Goal: Transaction & Acquisition: Purchase product/service

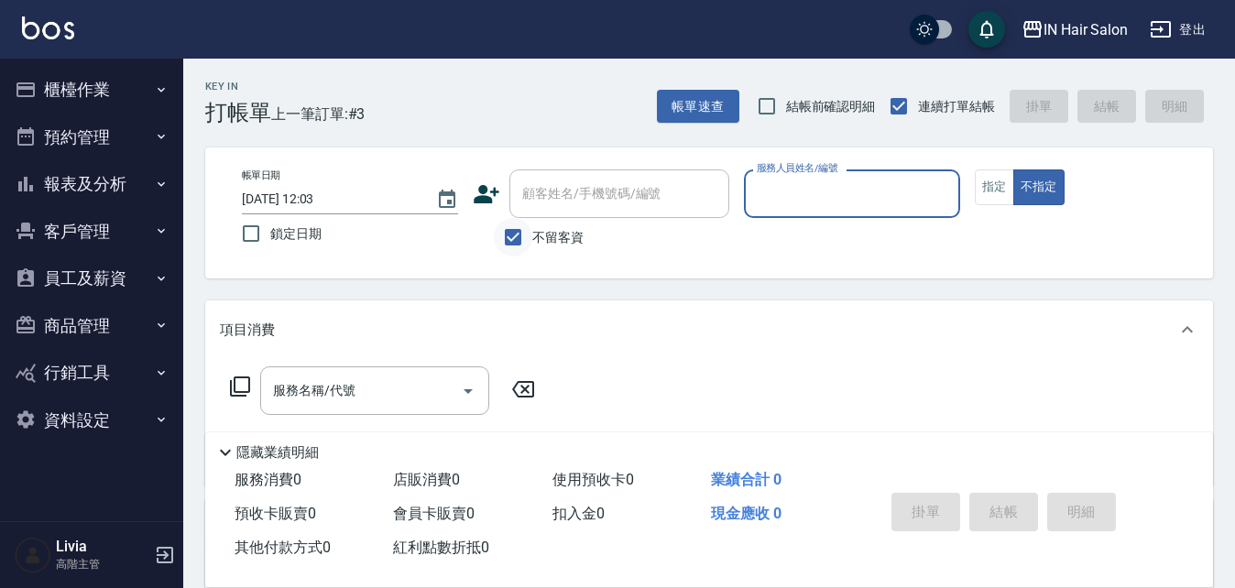
click at [517, 235] on input "不留客資" at bounding box center [513, 237] width 38 height 38
checkbox input "false"
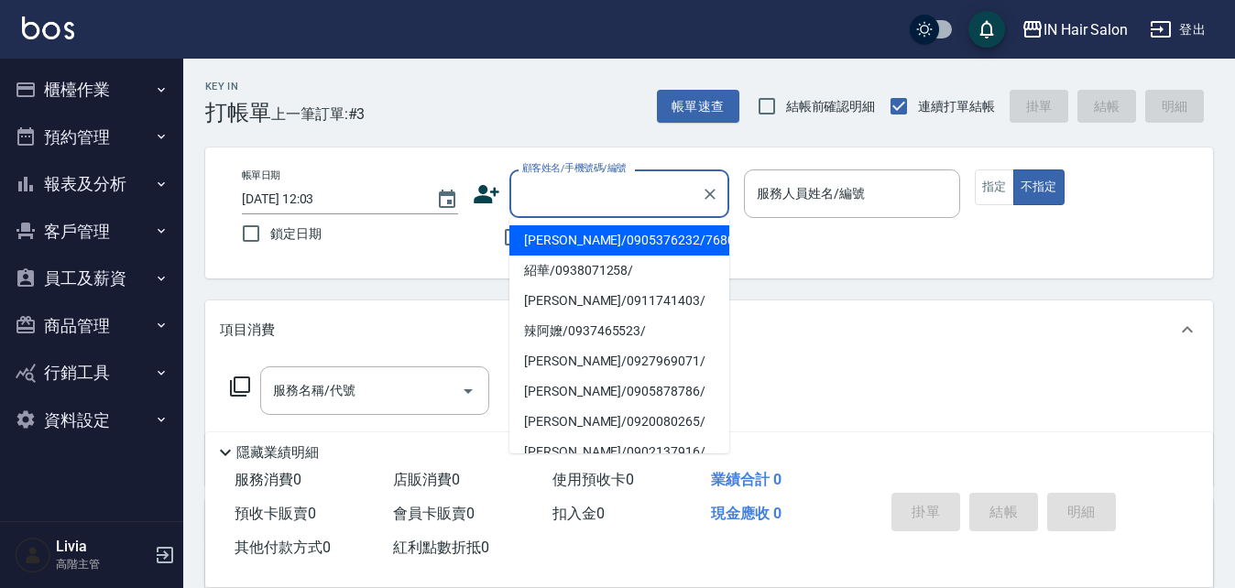
click at [534, 197] on input "顧客姓名/手機號碼/編號" at bounding box center [605, 194] width 176 height 32
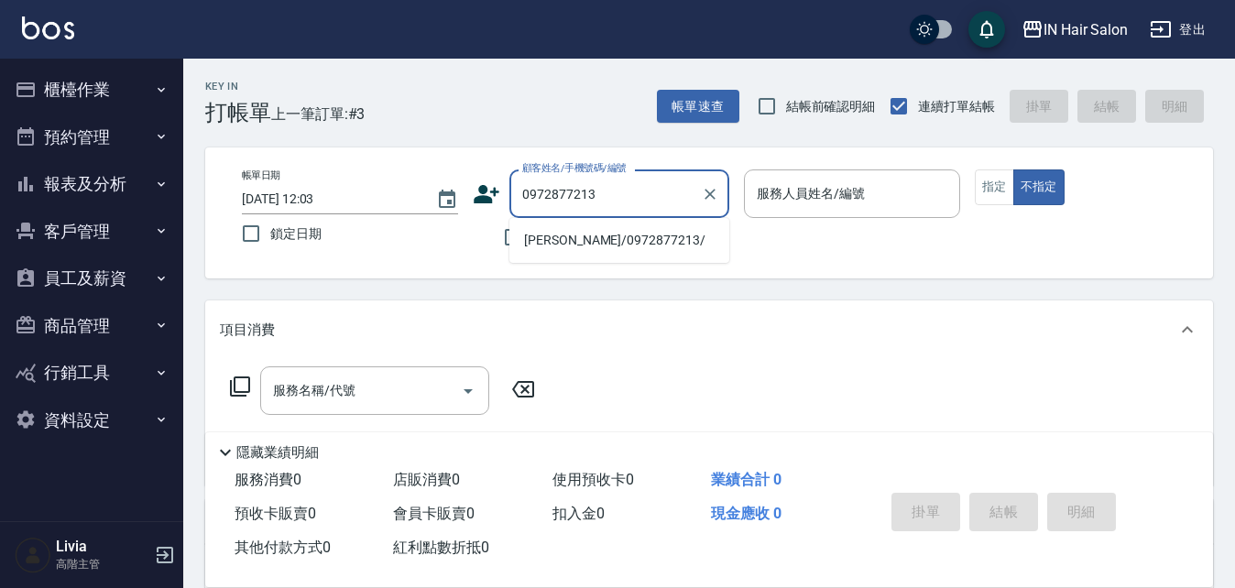
click at [544, 245] on li "[PERSON_NAME]/0972877213/" at bounding box center [619, 240] width 220 height 30
type input "[PERSON_NAME]/0972877213/"
type input "7號設計師[PERSON_NAME]-7"
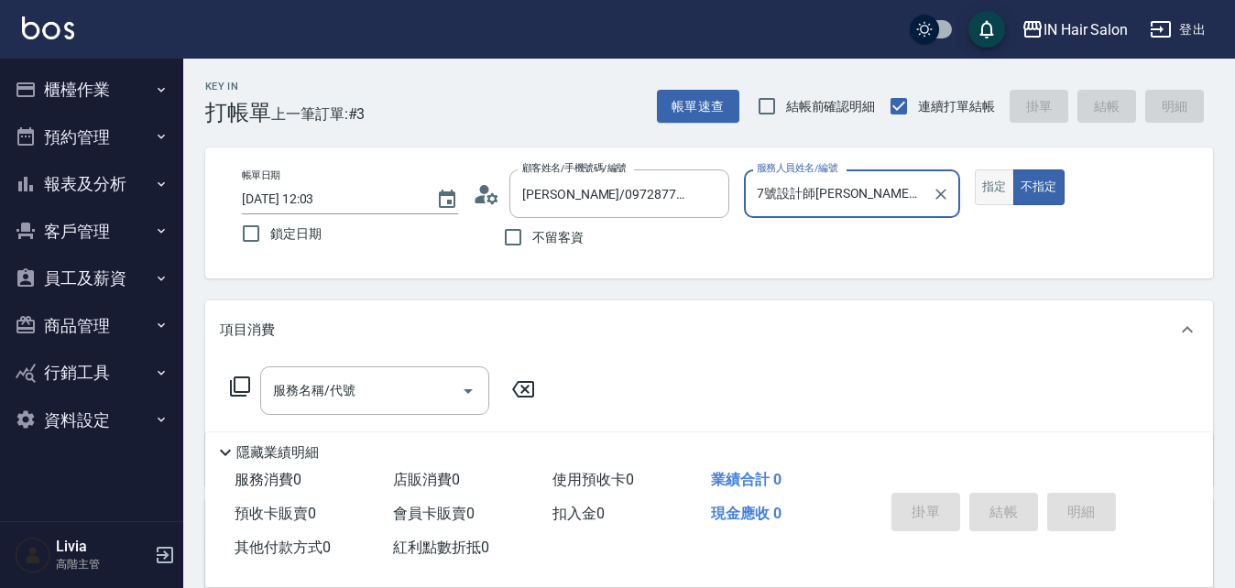
click at [977, 182] on button "指定" at bounding box center [993, 187] width 39 height 36
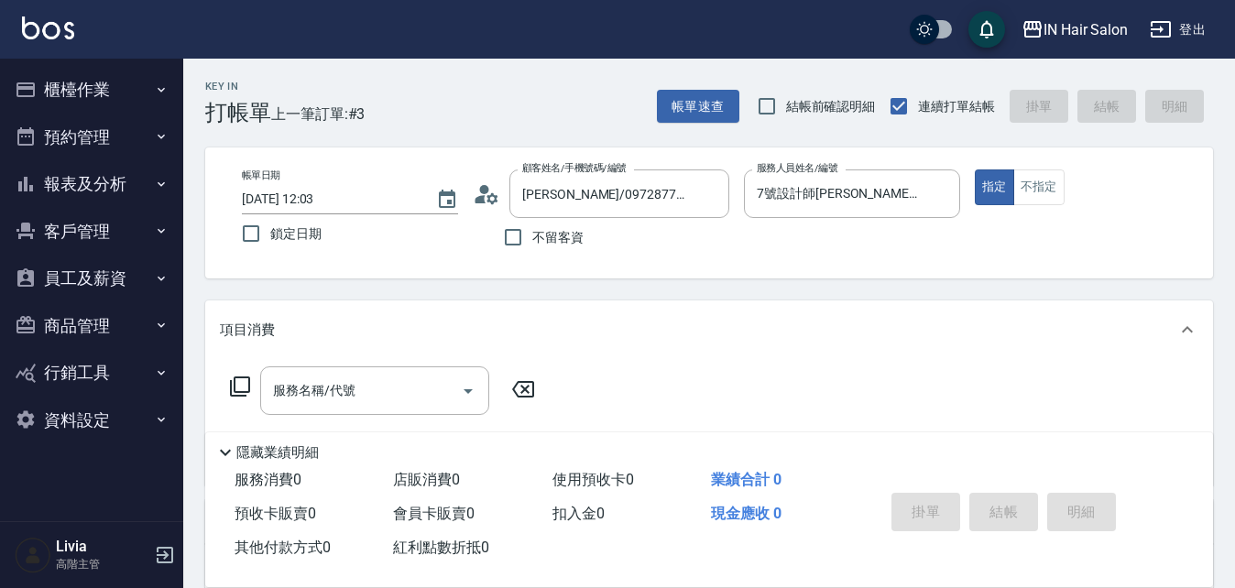
scroll to position [92, 0]
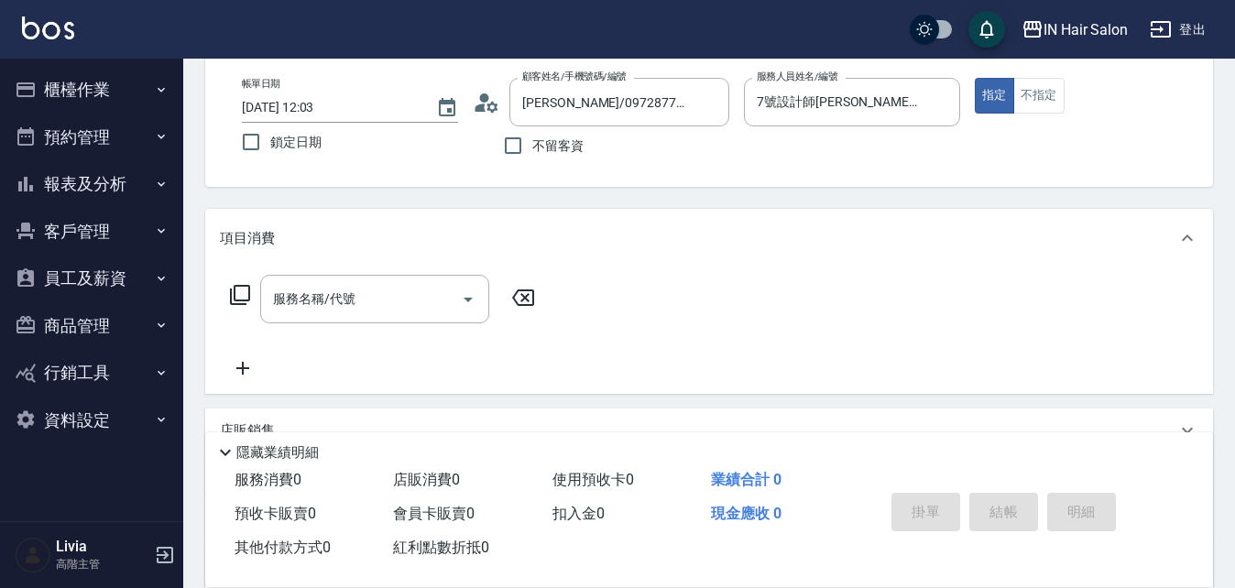
click at [244, 291] on icon at bounding box center [240, 295] width 22 height 22
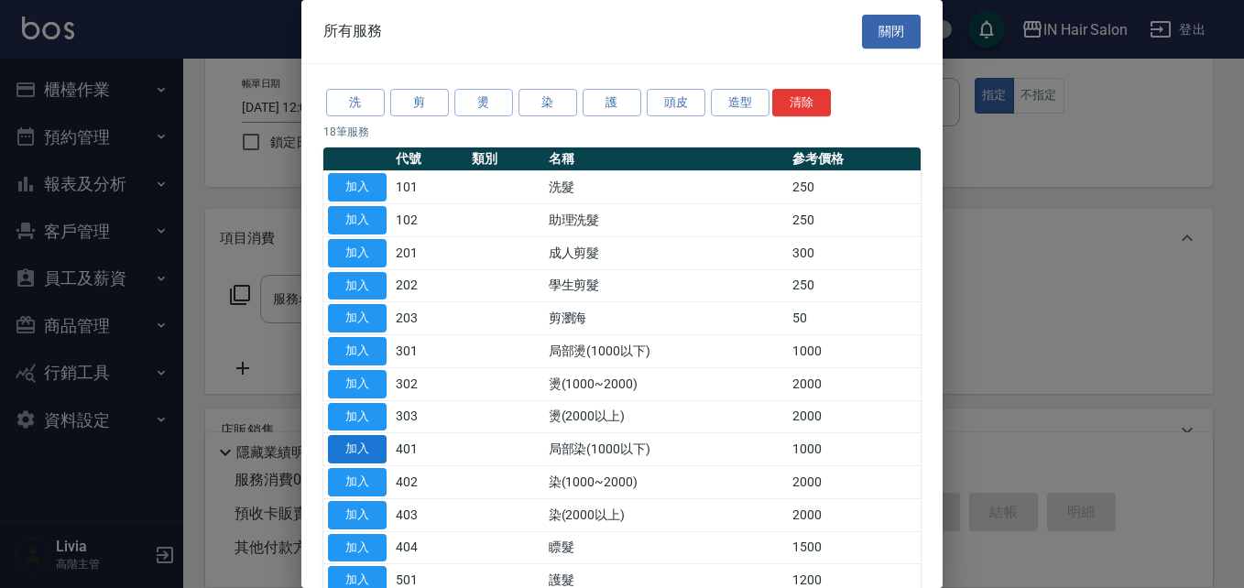
click at [367, 448] on button "加入" at bounding box center [357, 449] width 59 height 28
type input "局部染(1000以下)(401)"
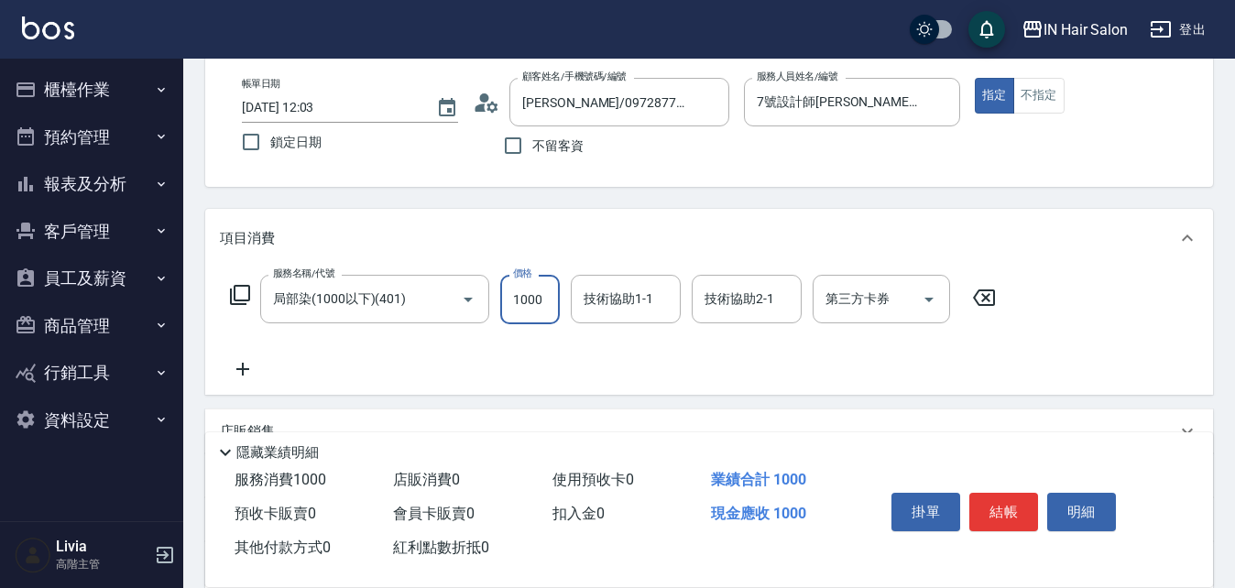
click at [545, 310] on input "1000" at bounding box center [530, 299] width 60 height 49
type input "600"
click at [437, 363] on div "服務名稱/代號 局部染(1000以下)(401) 服務名稱/代號 價格 600 價格 技術協助1-1 技術協助1-1 技術協助2-1 技術協助2-1 第三方卡…" at bounding box center [613, 327] width 787 height 105
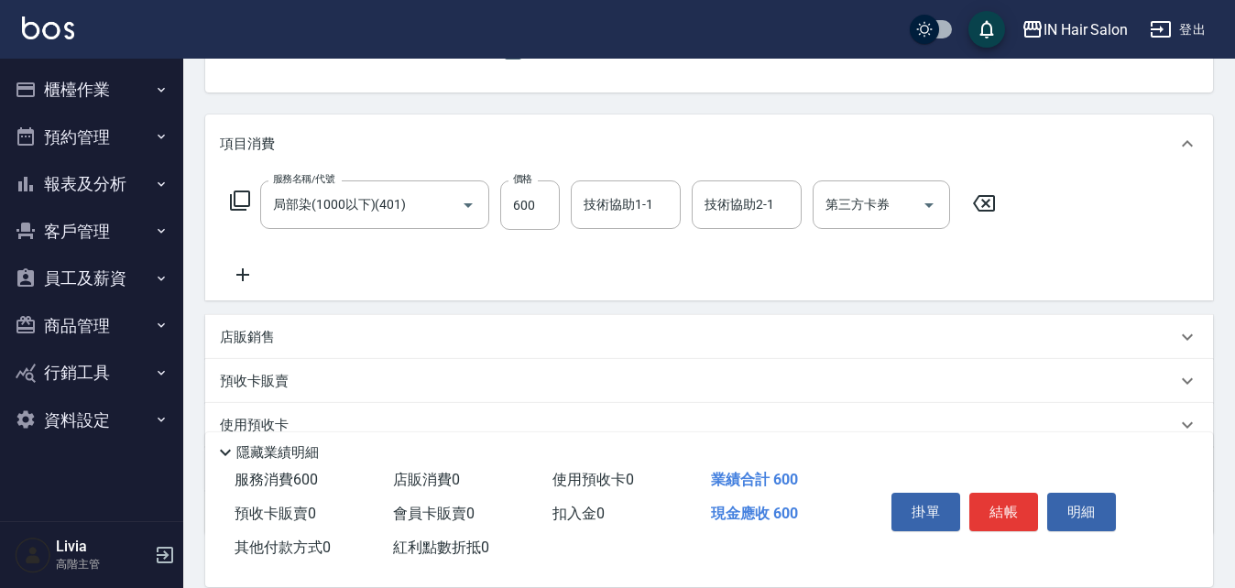
scroll to position [309, 0]
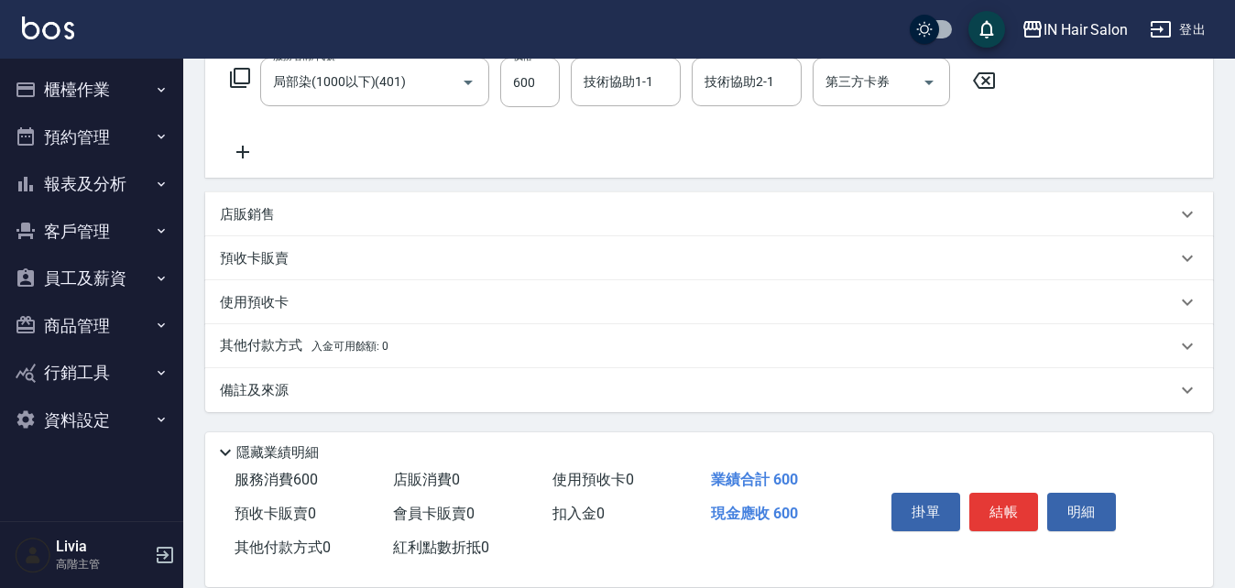
click at [256, 260] on p "預收卡販賣" at bounding box center [254, 258] width 69 height 19
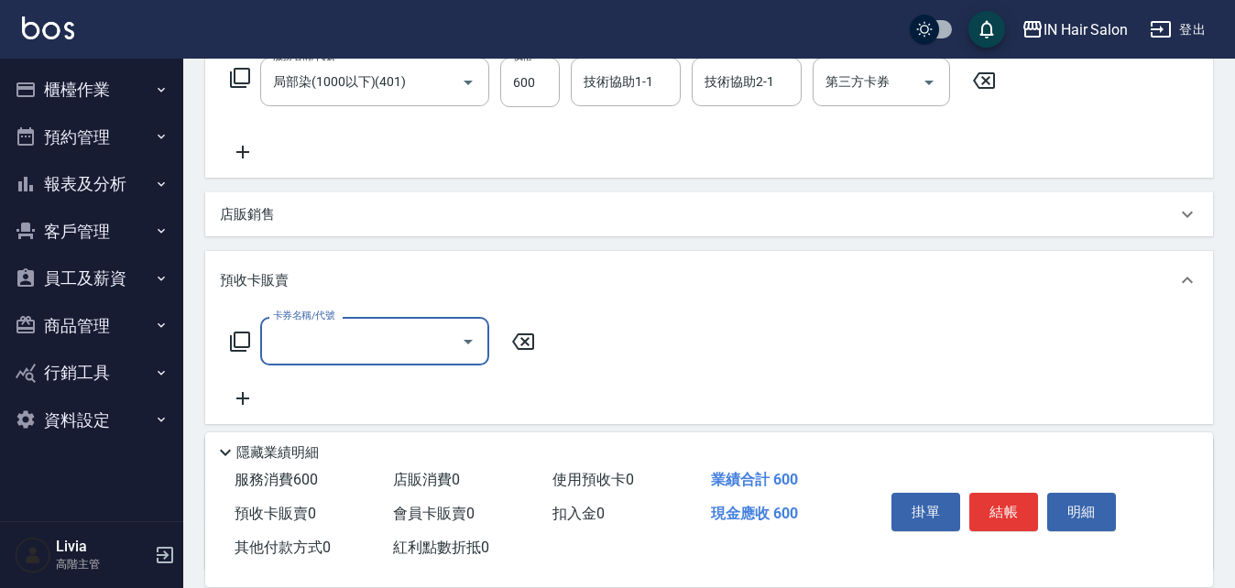
scroll to position [0, 0]
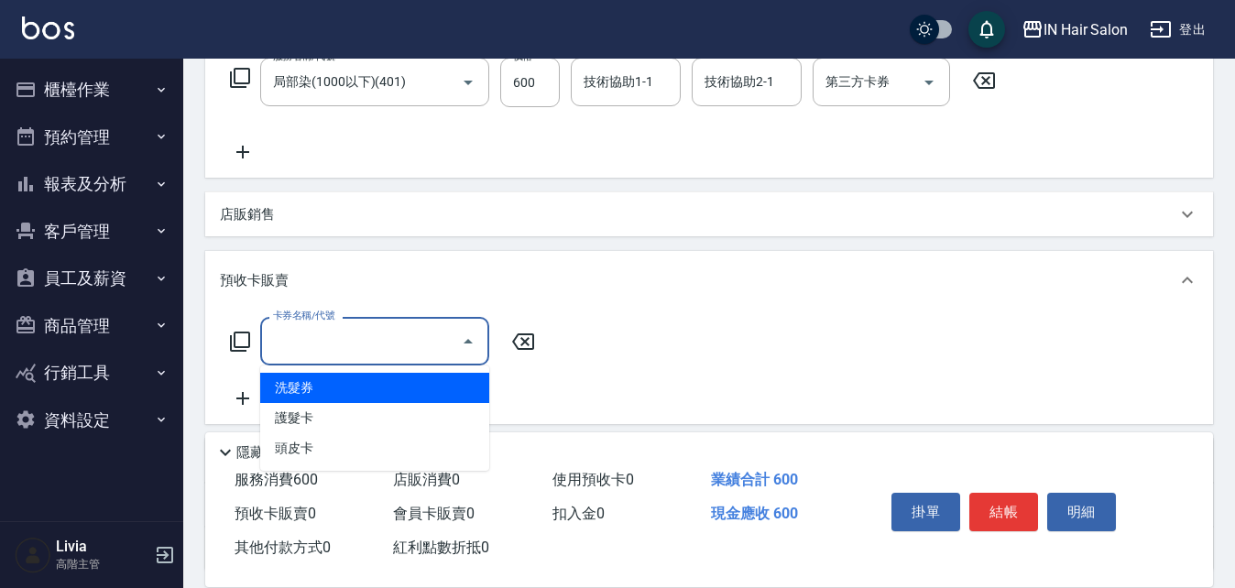
click at [312, 339] on input "卡券名稱/代號" at bounding box center [360, 341] width 185 height 32
click at [331, 386] on span "洗髮券" at bounding box center [374, 388] width 229 height 30
type input "洗髮券(102)"
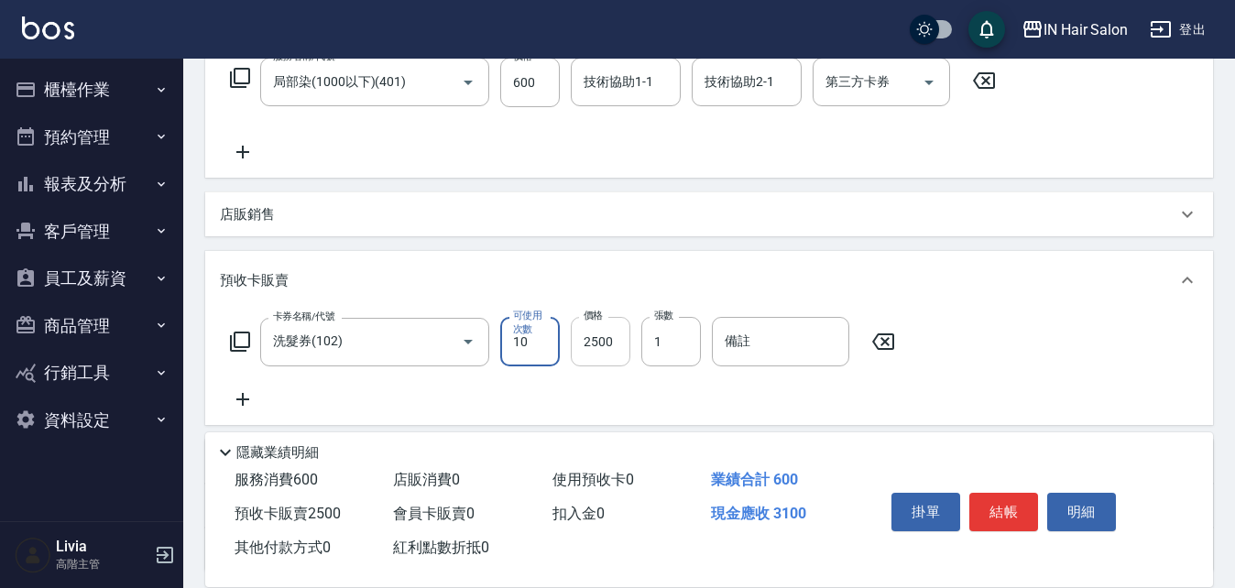
click at [616, 339] on input "2500" at bounding box center [601, 341] width 60 height 49
type input "3000"
click at [751, 351] on input "備註" at bounding box center [780, 341] width 137 height 49
type input "A000237"
click at [614, 386] on div "卡券名稱/代號 洗髮券(102) 卡券名稱/代號 可使用次數 10 可使用次數 價格 3000 價格 張數 1 張數 備註 A000237 備註" at bounding box center [709, 363] width 978 height 93
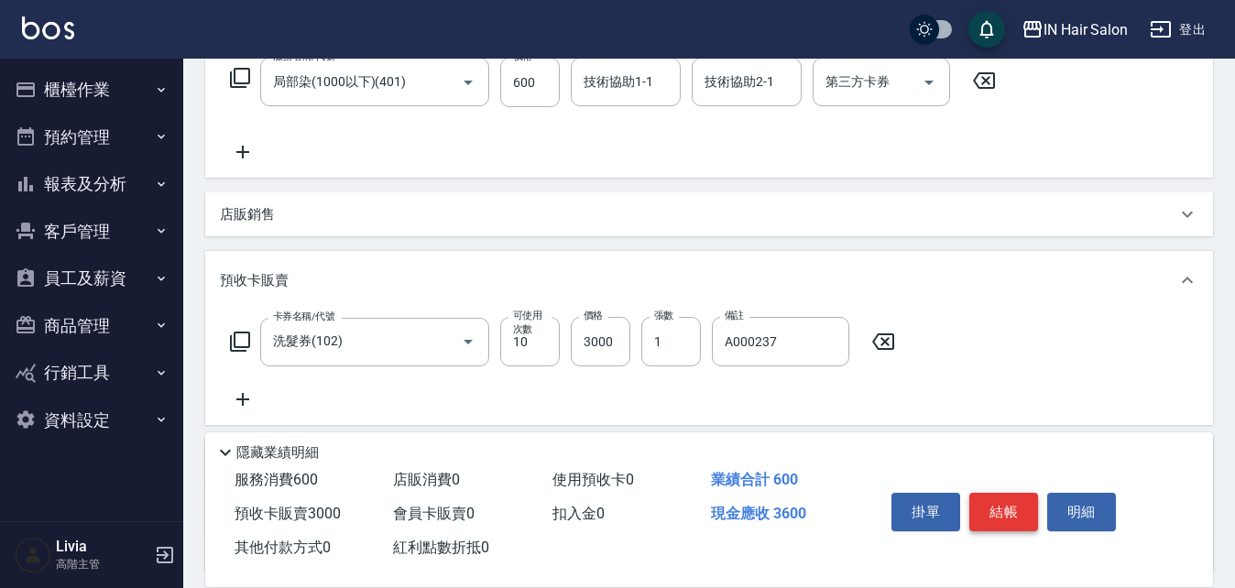
click at [1009, 499] on button "結帳" at bounding box center [1003, 512] width 69 height 38
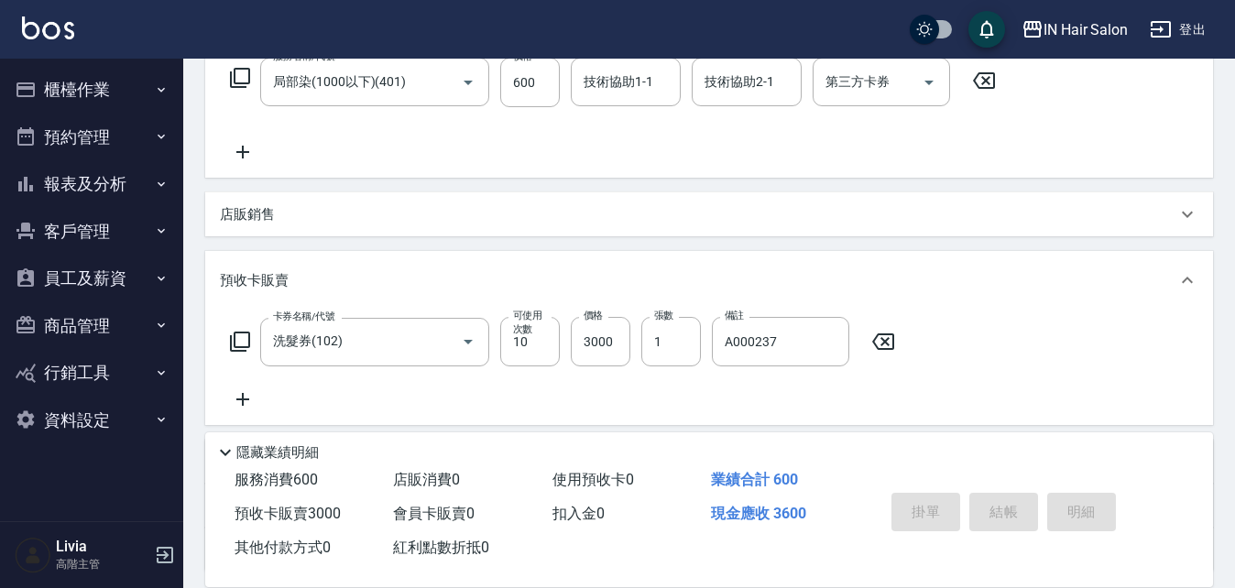
type input "[DATE] 14:17"
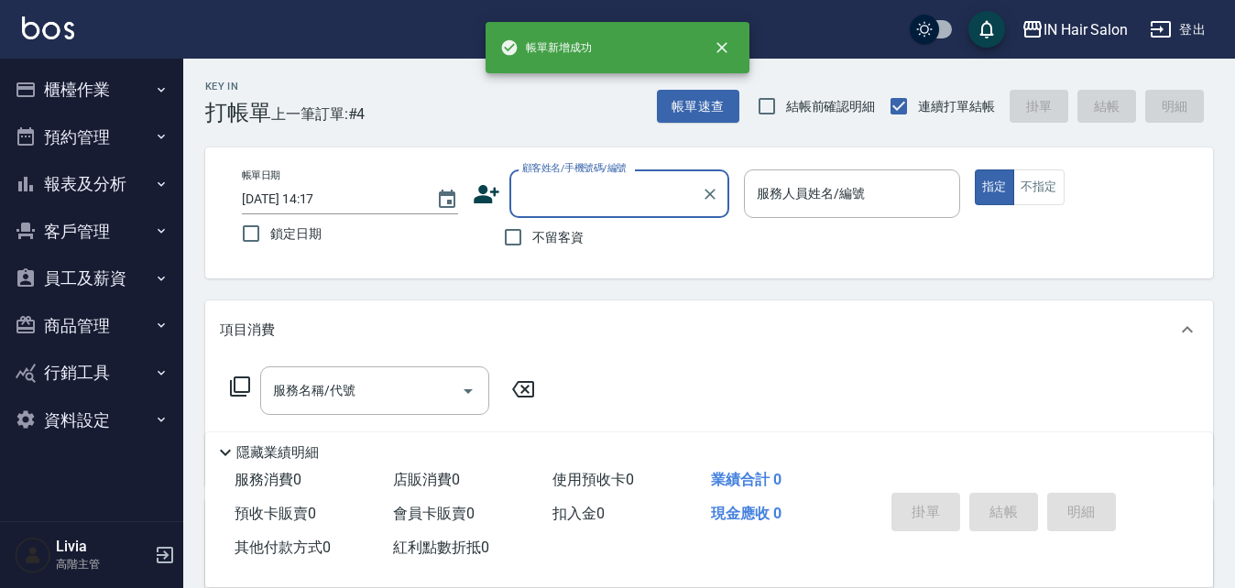
click at [579, 197] on input "顧客姓名/手機號碼/編號" at bounding box center [605, 194] width 176 height 32
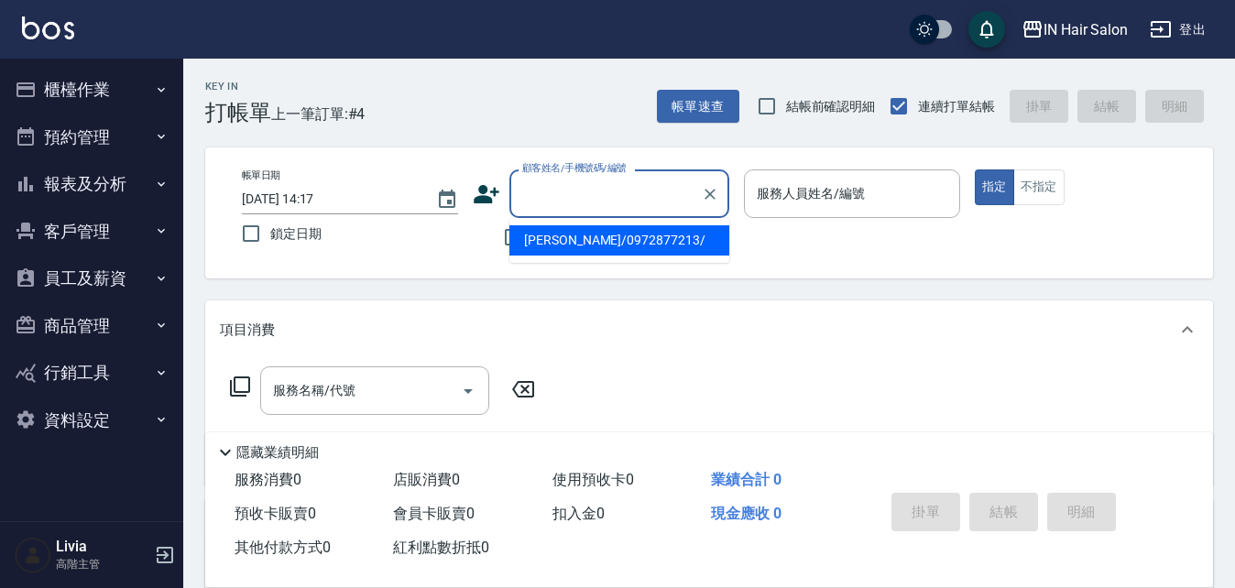
click at [555, 241] on li "[PERSON_NAME]/0972877213/" at bounding box center [619, 240] width 220 height 30
type input "[PERSON_NAME]/0972877213/"
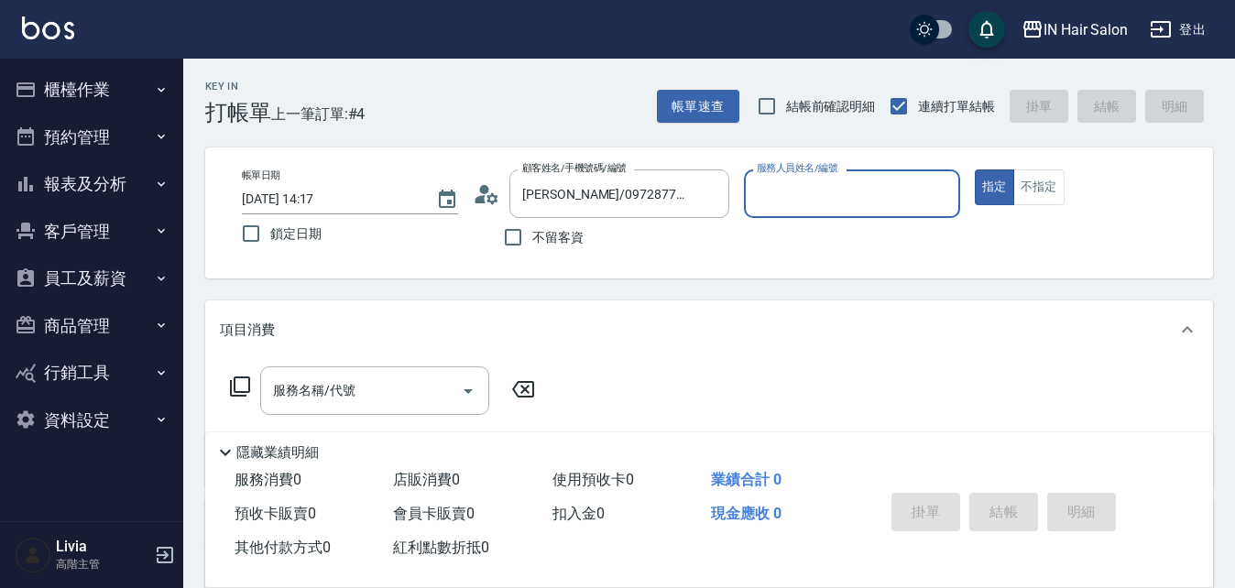
type input "7號設計師[PERSON_NAME]-7"
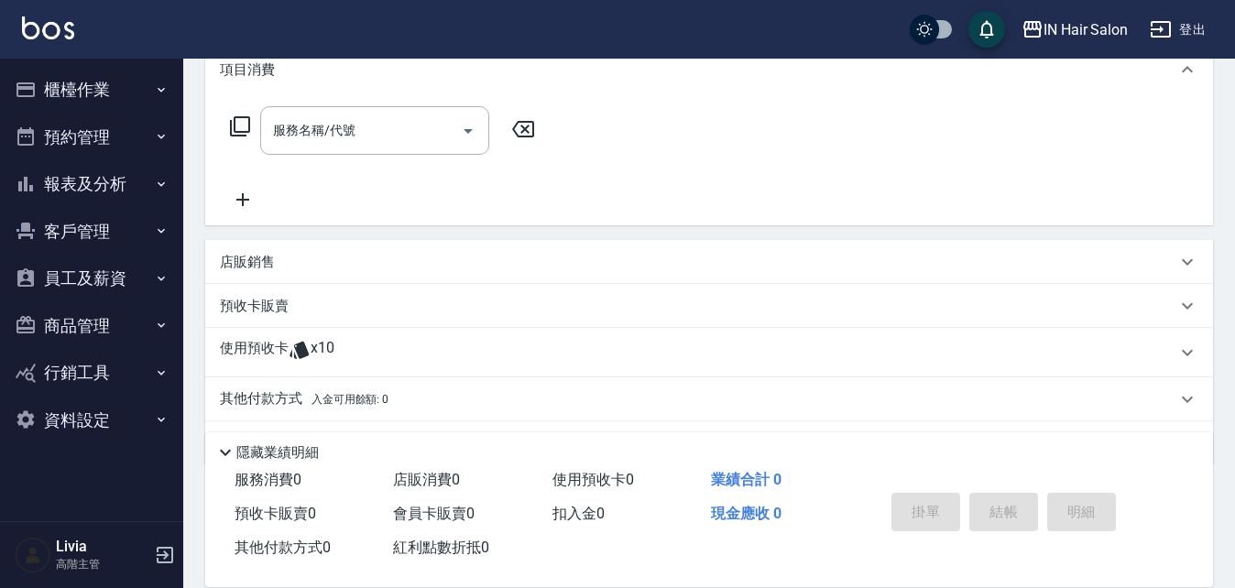
scroll to position [275, 0]
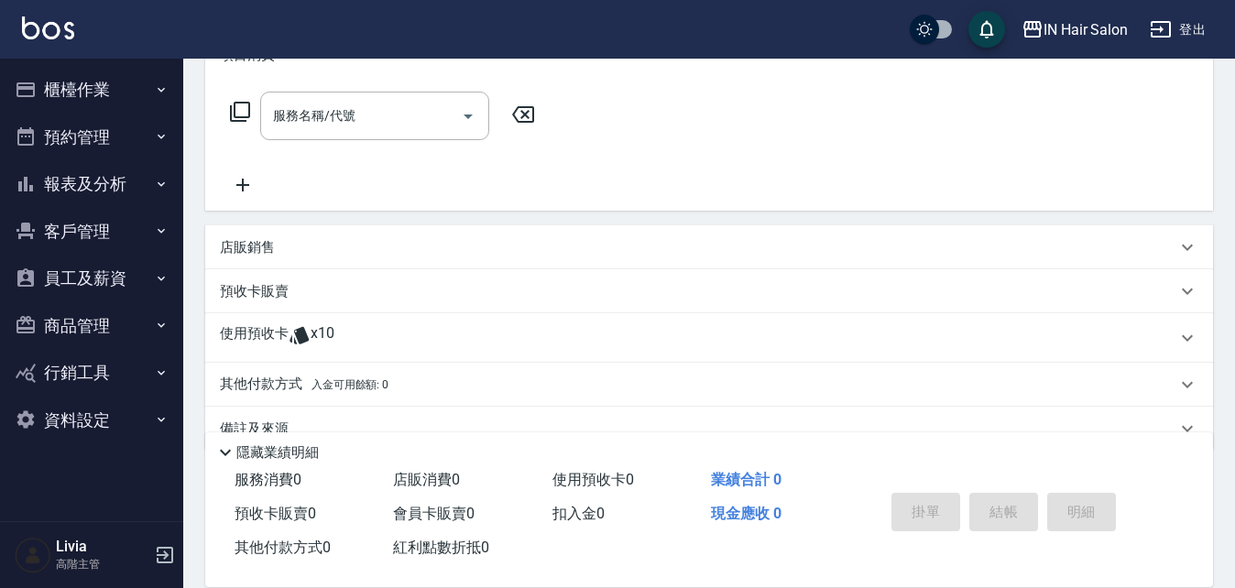
click at [271, 332] on p "使用預收卡" at bounding box center [254, 337] width 69 height 27
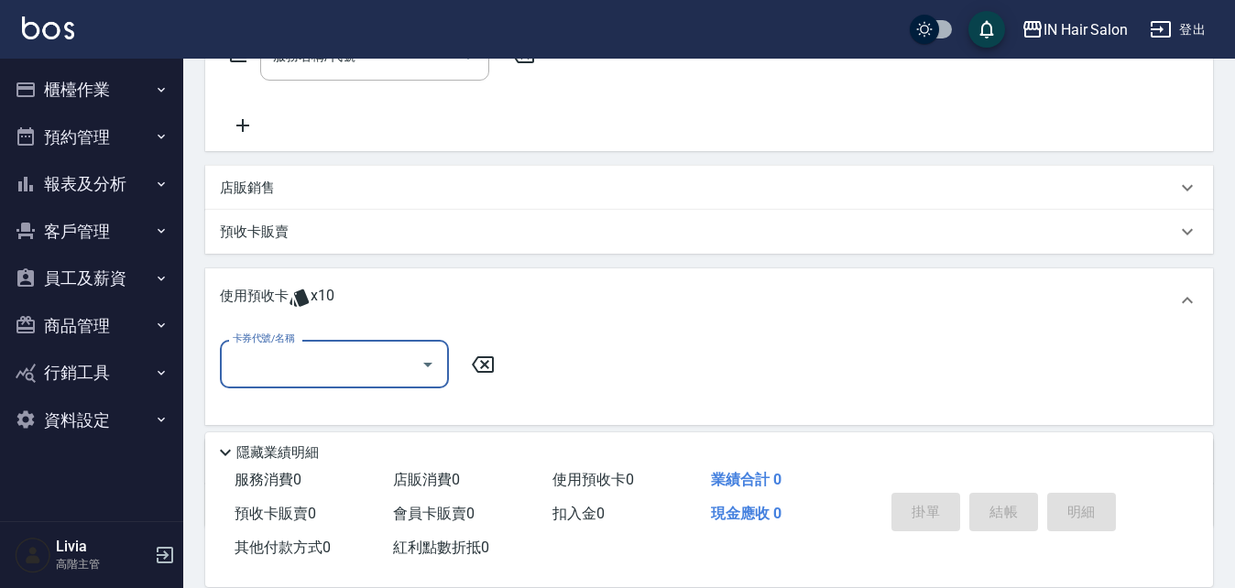
scroll to position [366, 0]
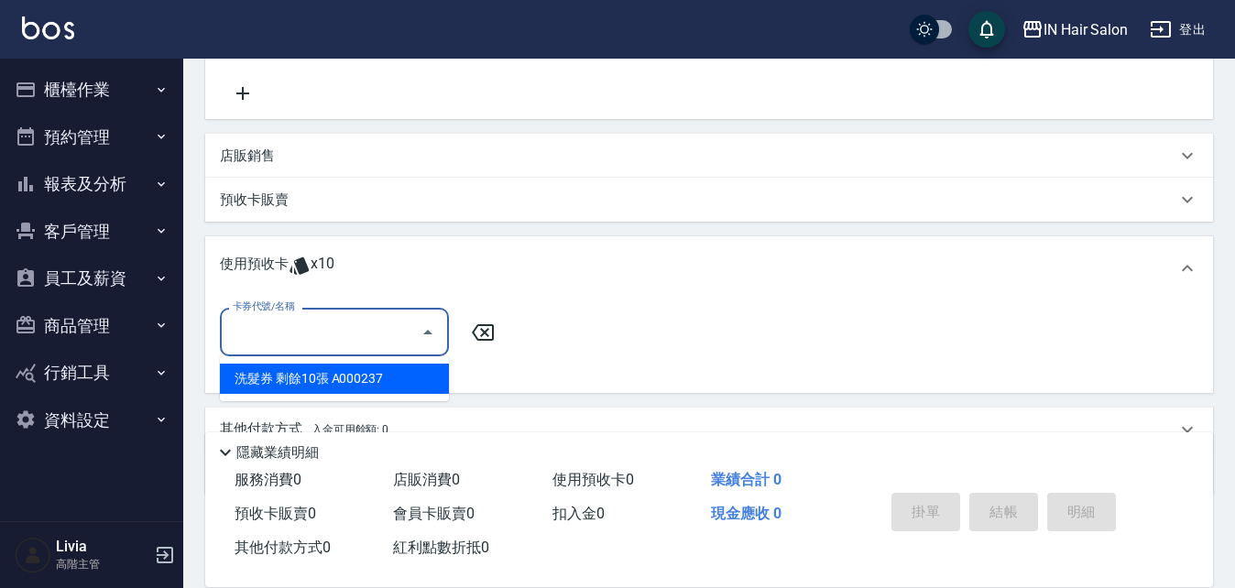
click at [285, 334] on input "卡券代號/名稱" at bounding box center [320, 332] width 185 height 32
click at [310, 379] on div "洗髮券 剩餘10張 A000237" at bounding box center [334, 379] width 229 height 30
type input "洗髮券 A000237"
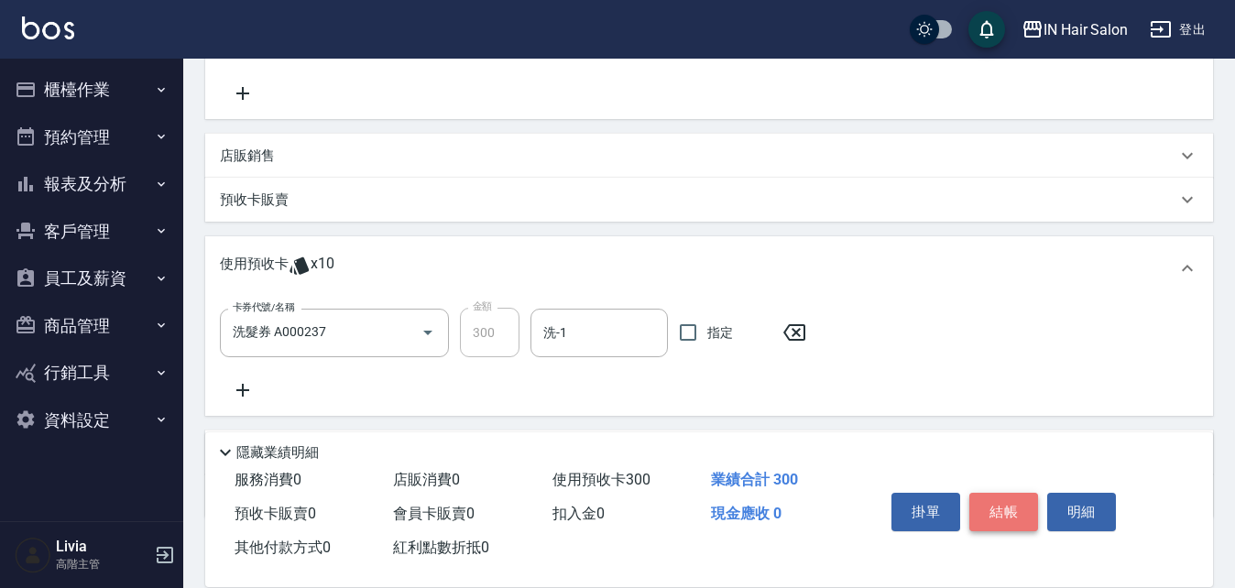
click at [1005, 504] on button "結帳" at bounding box center [1003, 512] width 69 height 38
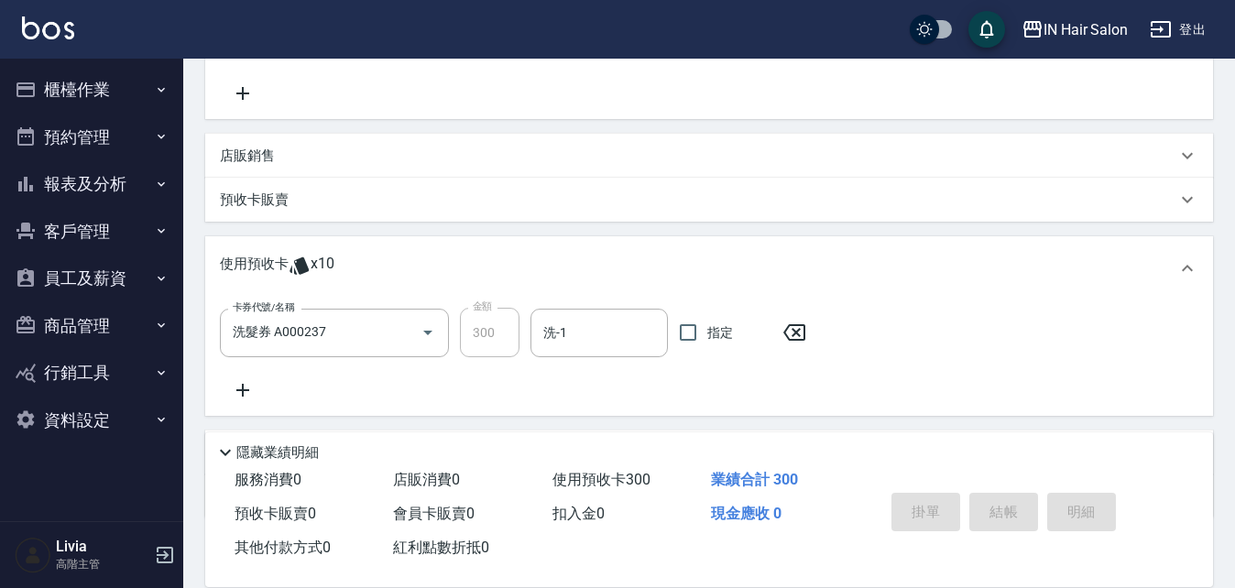
type input "[DATE] 14:18"
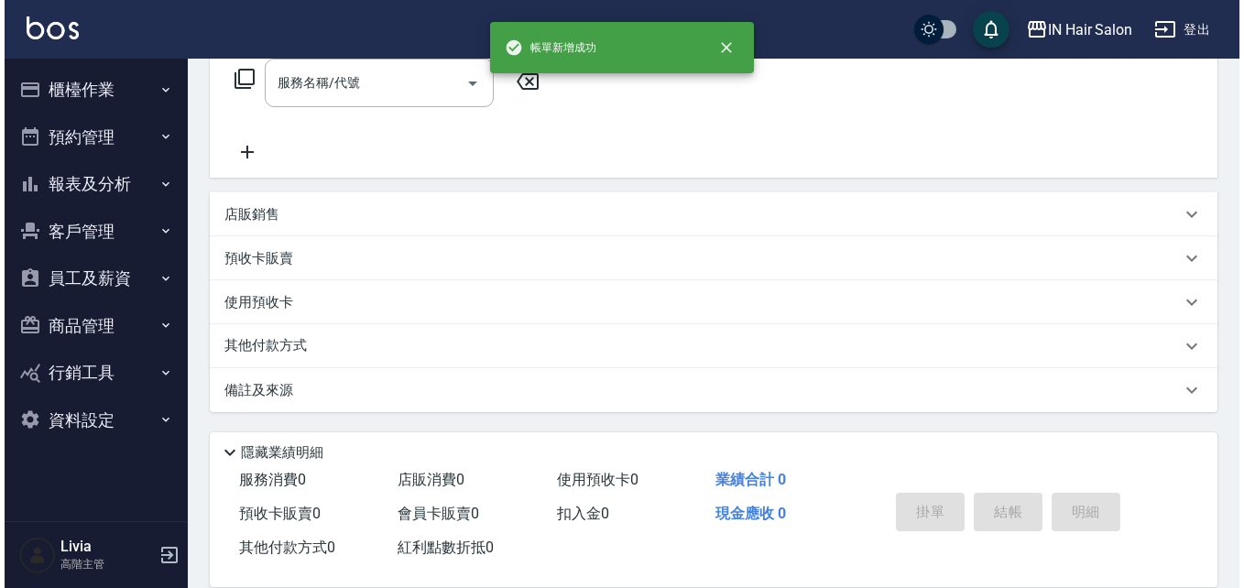
scroll to position [0, 0]
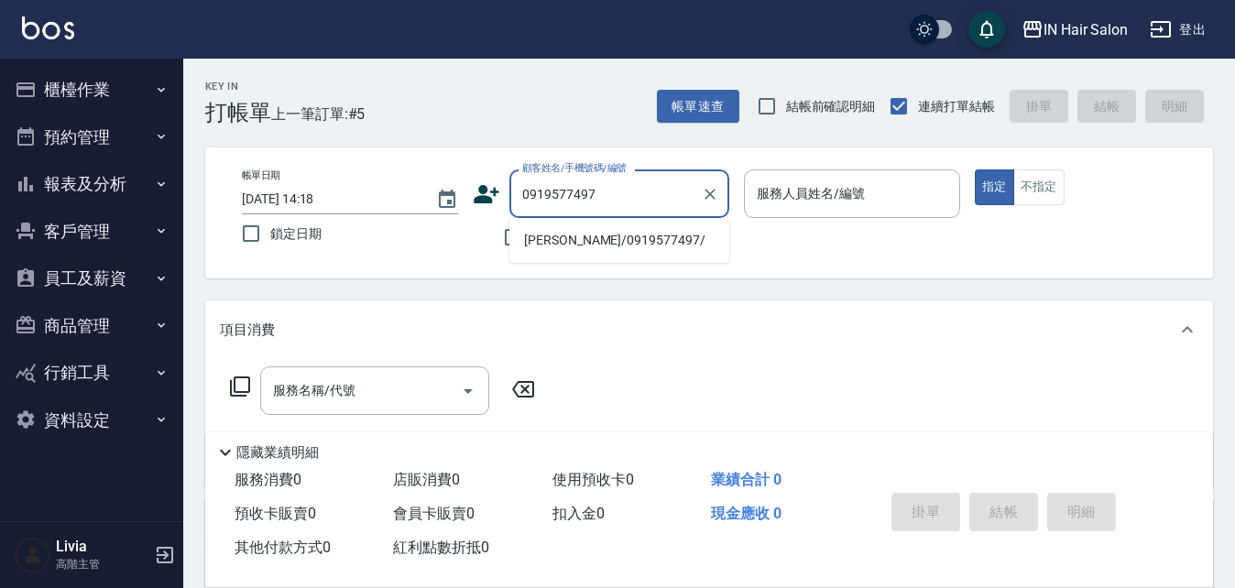
click at [571, 245] on li "[PERSON_NAME]/0919577497/" at bounding box center [619, 240] width 220 height 30
type input "[PERSON_NAME]/0919577497/"
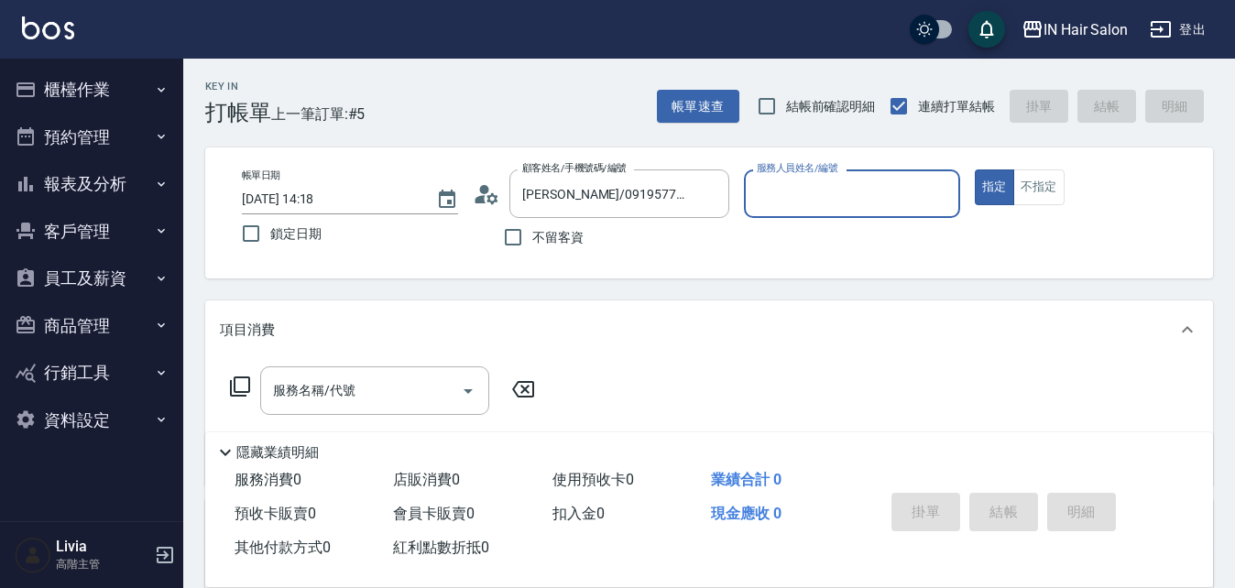
type input "8號店長Livia-8"
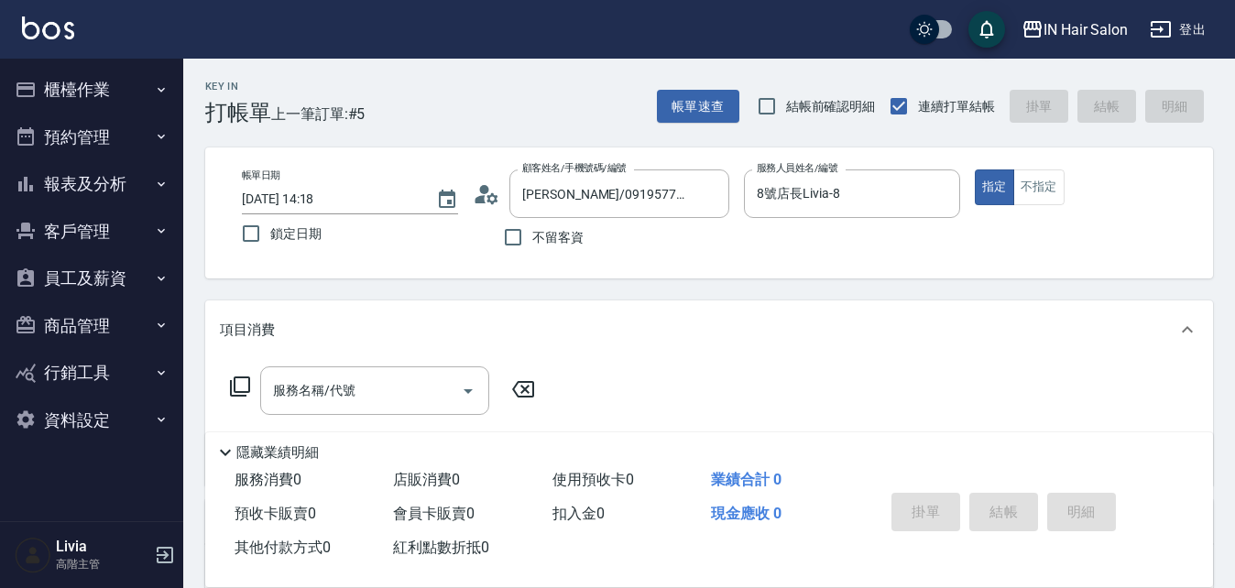
click at [242, 384] on icon at bounding box center [240, 387] width 22 height 22
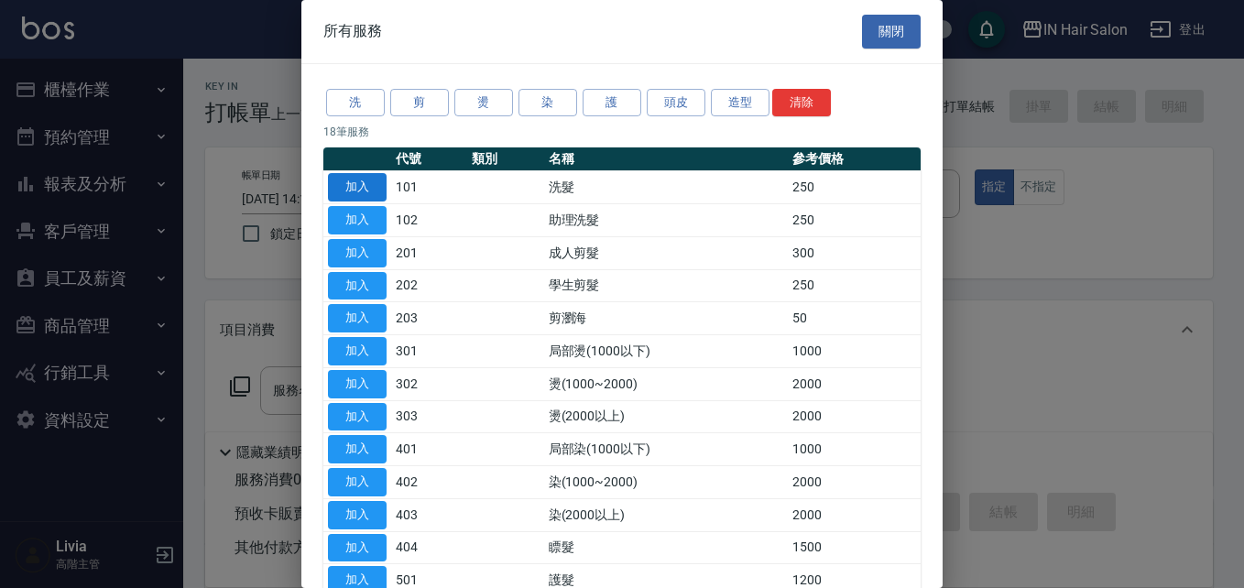
click at [374, 181] on button "加入" at bounding box center [357, 187] width 59 height 28
type input "洗髮(101)"
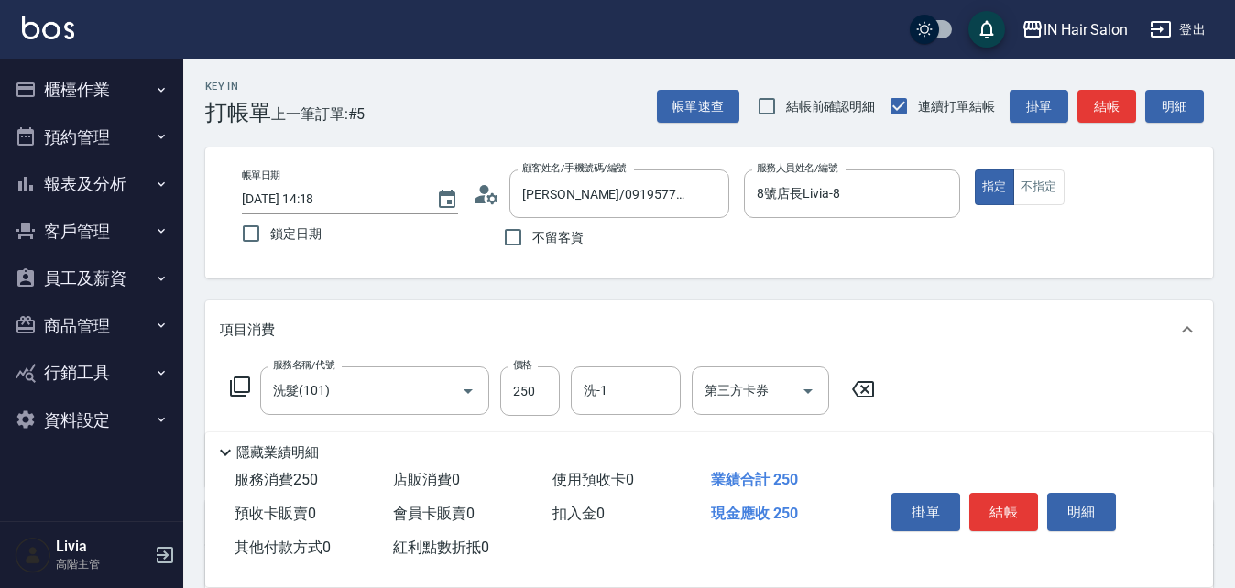
click at [242, 382] on icon at bounding box center [240, 387] width 22 height 22
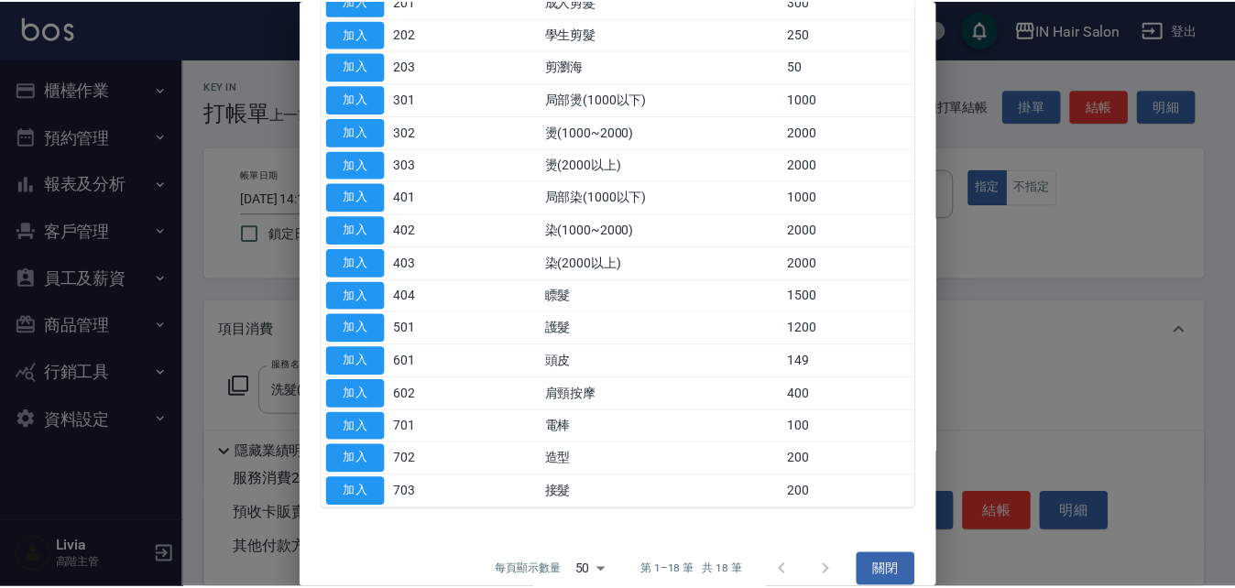
scroll to position [274, 0]
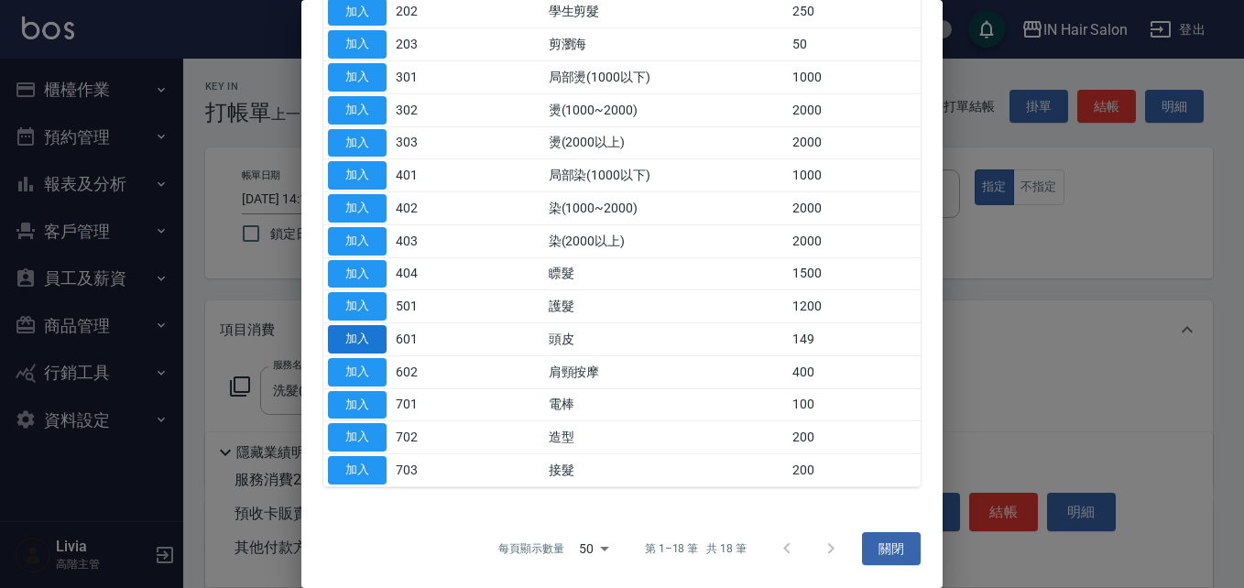
click at [365, 333] on button "加入" at bounding box center [357, 339] width 59 height 28
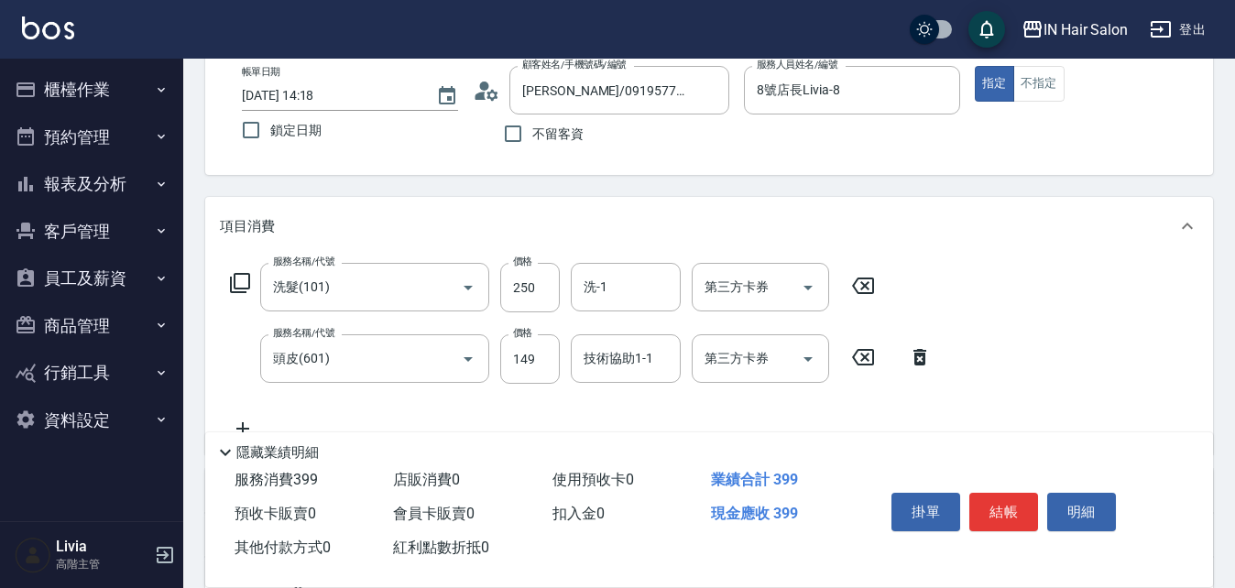
scroll to position [183, 0]
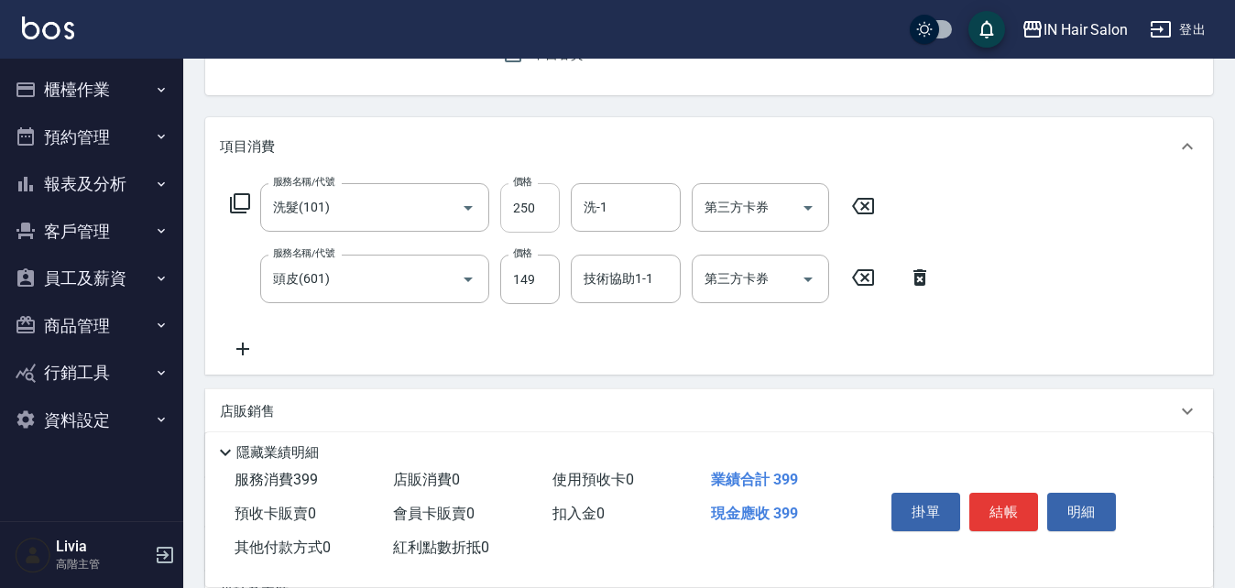
click at [546, 219] on input "250" at bounding box center [530, 207] width 60 height 49
type input "300"
drag, startPoint x: 459, startPoint y: 328, endPoint x: 482, endPoint y: 318, distance: 25.0
click at [459, 328] on div "服務名稱/代號 洗髮(101) 服務名稱/代號 價格 300 價格 洗-1 洗-1 第三方卡券 第三方卡券 服務名稱/代號 頭皮(601) 服務名稱/代號 價…" at bounding box center [581, 271] width 723 height 177
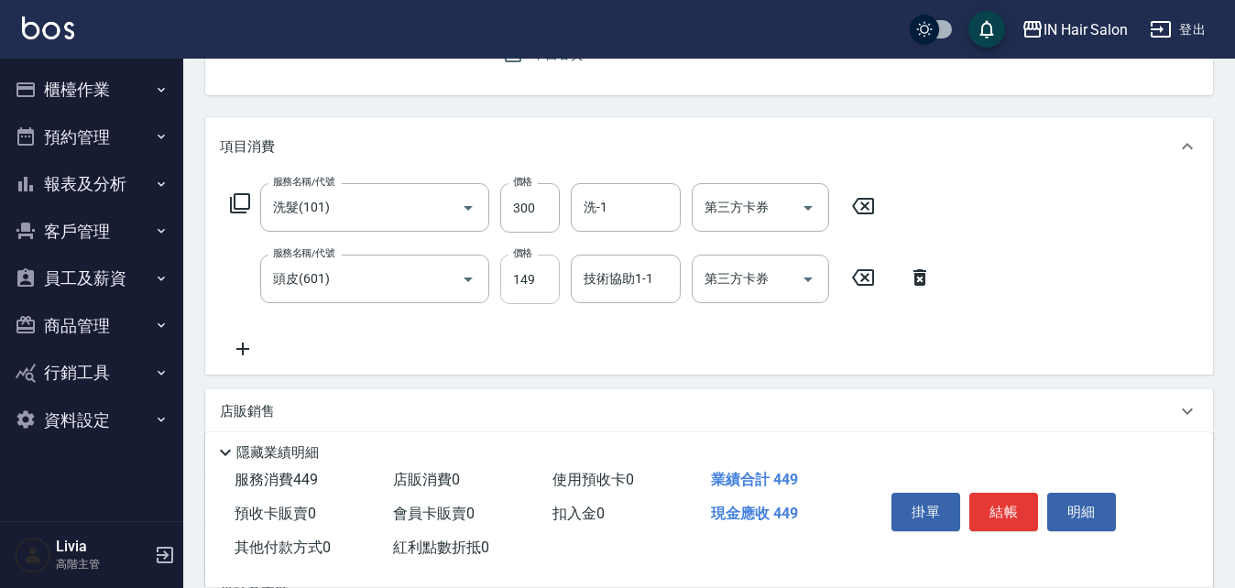
click at [546, 283] on input "149" at bounding box center [530, 279] width 60 height 49
type input "100"
click at [425, 334] on div "服務名稱/代號 洗髮(101) 服務名稱/代號 價格 300 價格 洗-1 洗-1 第三方卡券 第三方卡券 服務名稱/代號 頭皮(601) 服務名稱/代號 價…" at bounding box center [581, 271] width 723 height 177
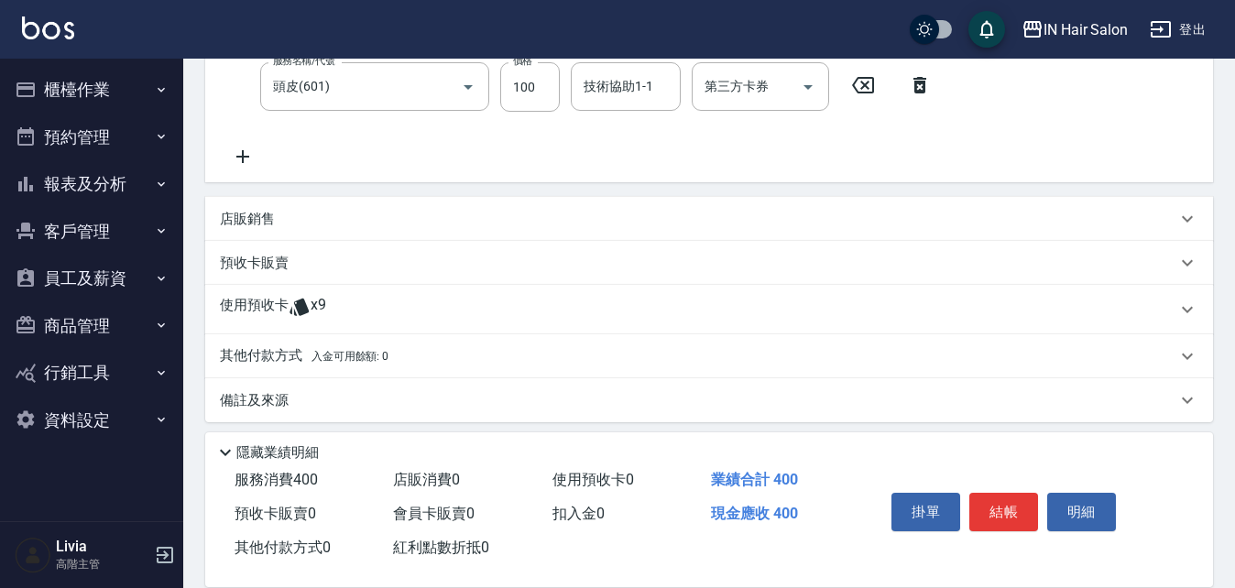
scroll to position [386, 0]
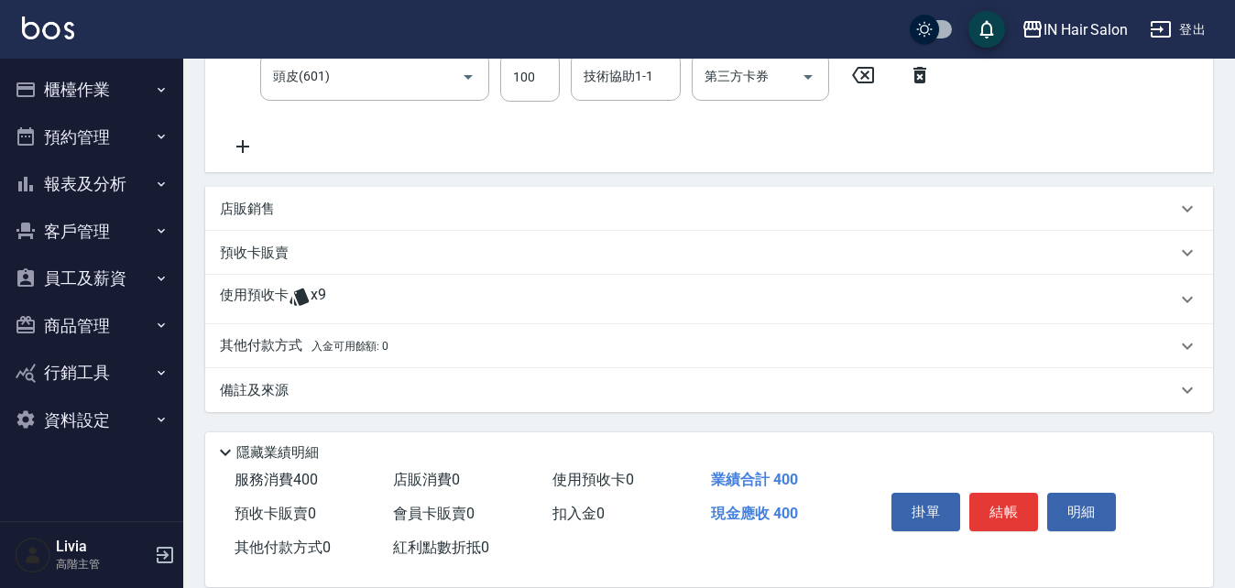
click at [256, 299] on p "使用預收卡" at bounding box center [254, 299] width 69 height 27
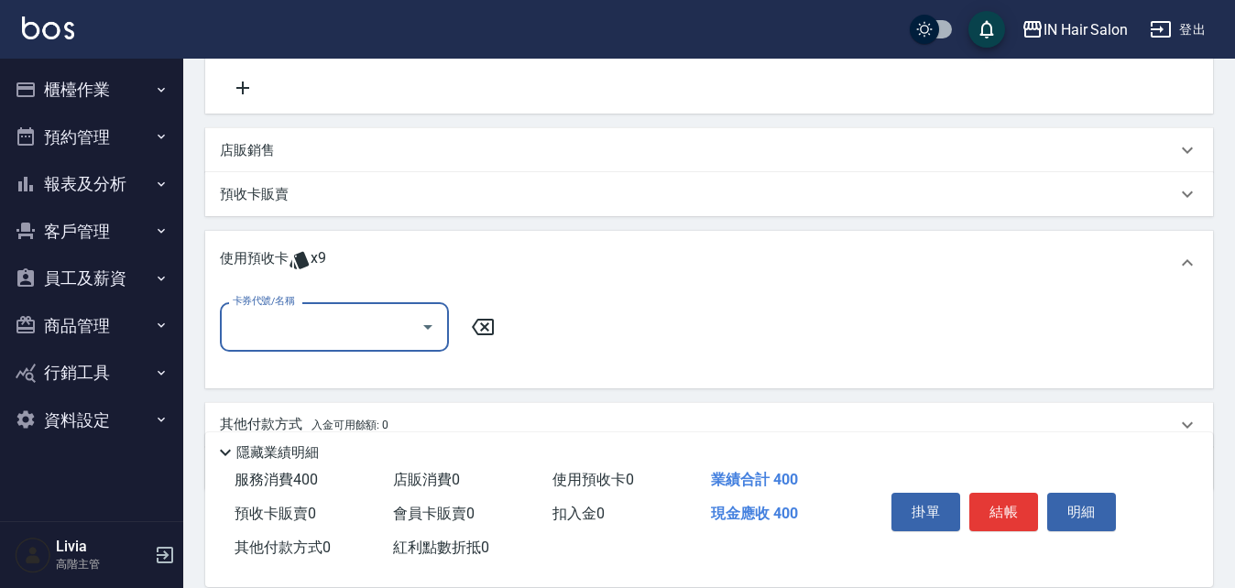
scroll to position [477, 0]
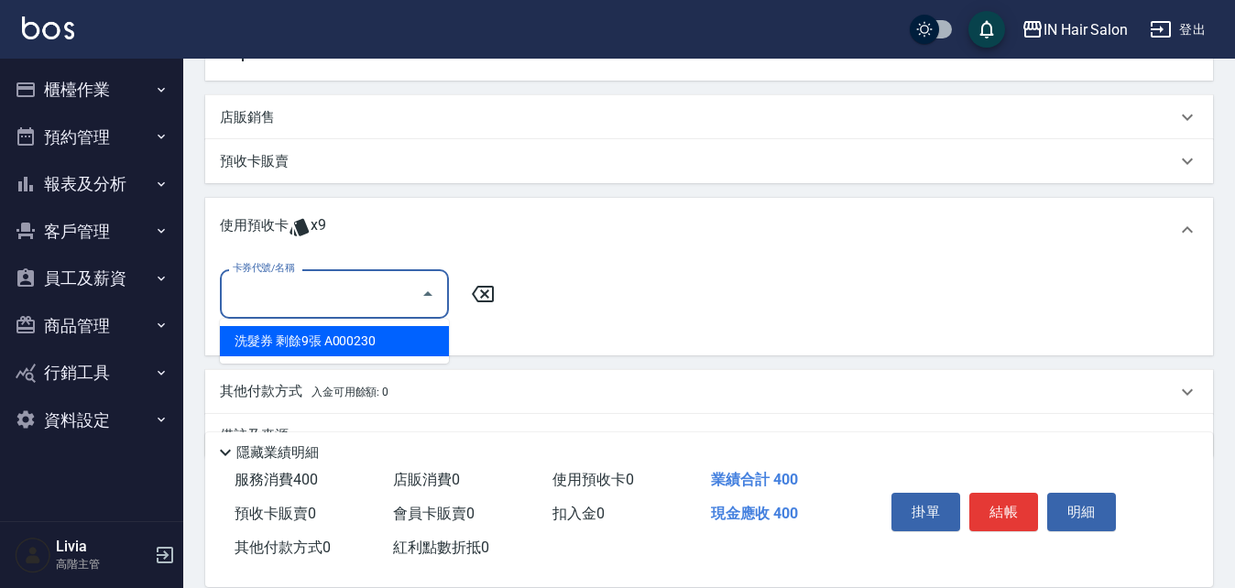
click at [279, 306] on input "卡券代號/名稱" at bounding box center [320, 294] width 185 height 32
click at [297, 337] on div "洗髮券 剩餘9張 A000230" at bounding box center [334, 341] width 229 height 30
type input "洗髮券 A000230"
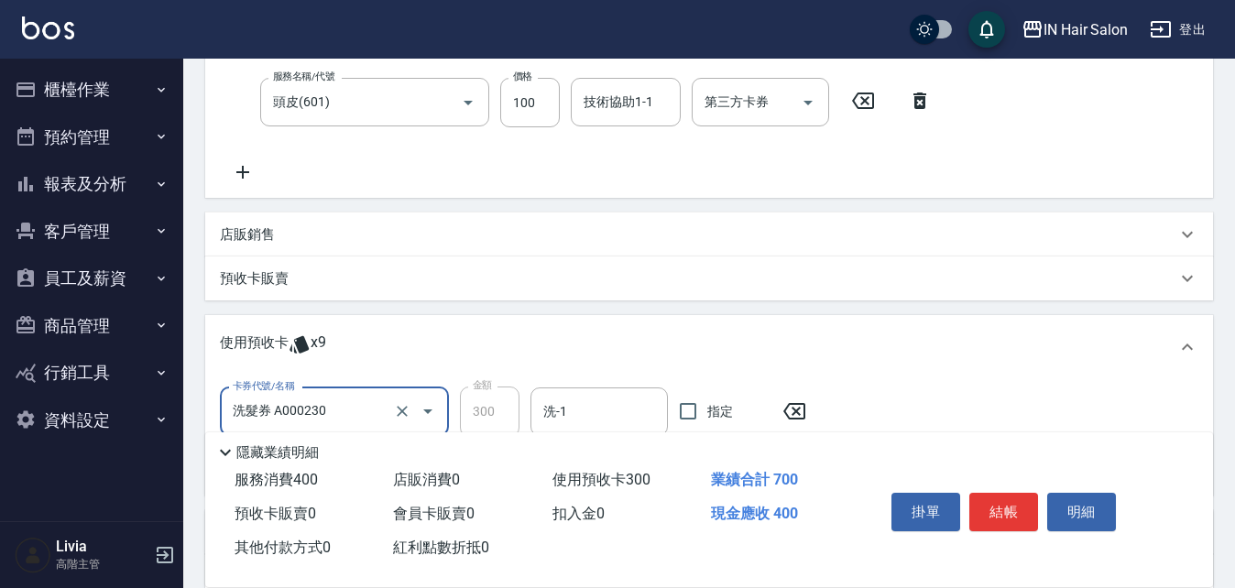
scroll to position [111, 0]
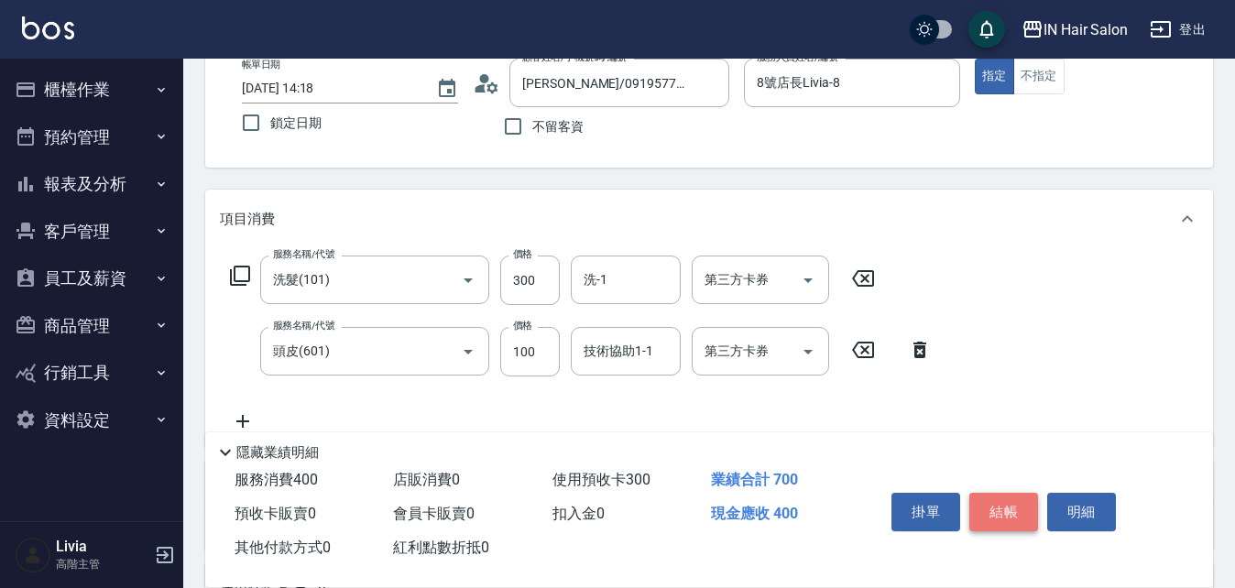
click at [994, 495] on button "結帳" at bounding box center [1003, 512] width 69 height 38
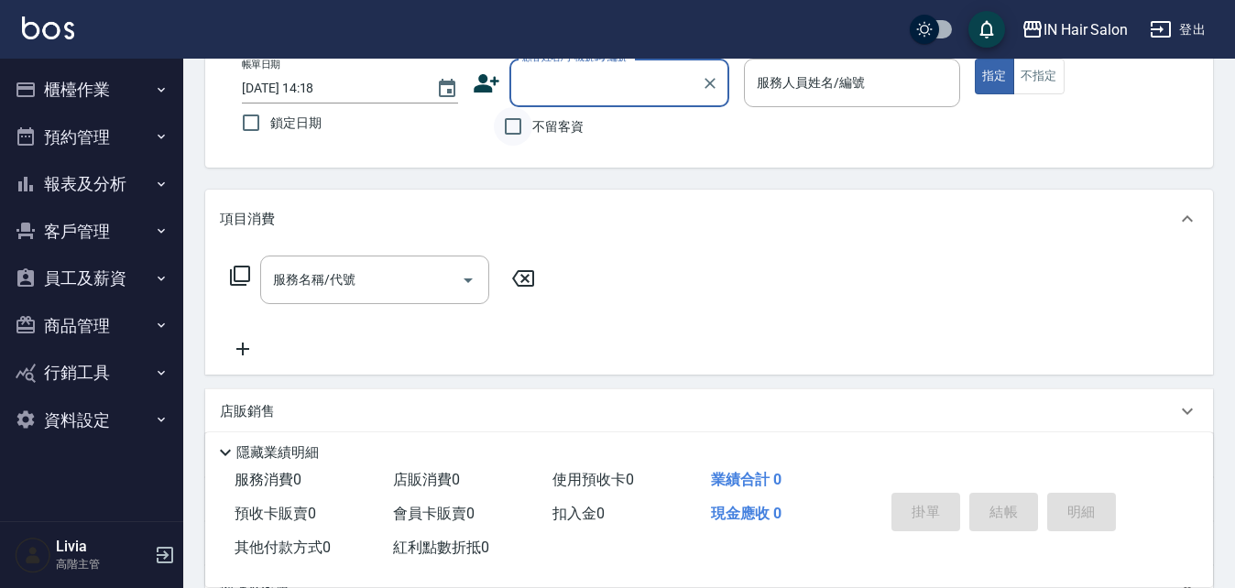
click at [517, 128] on input "不留客資" at bounding box center [513, 126] width 38 height 38
checkbox input "true"
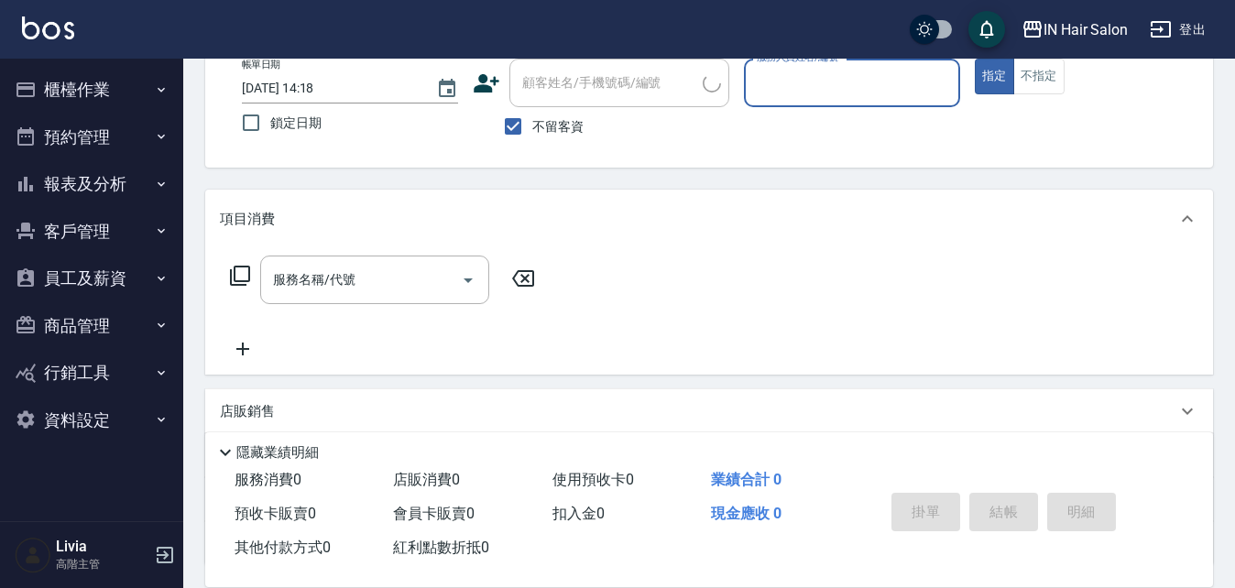
click at [770, 93] on input "服務人員姓名/編號" at bounding box center [852, 83] width 200 height 32
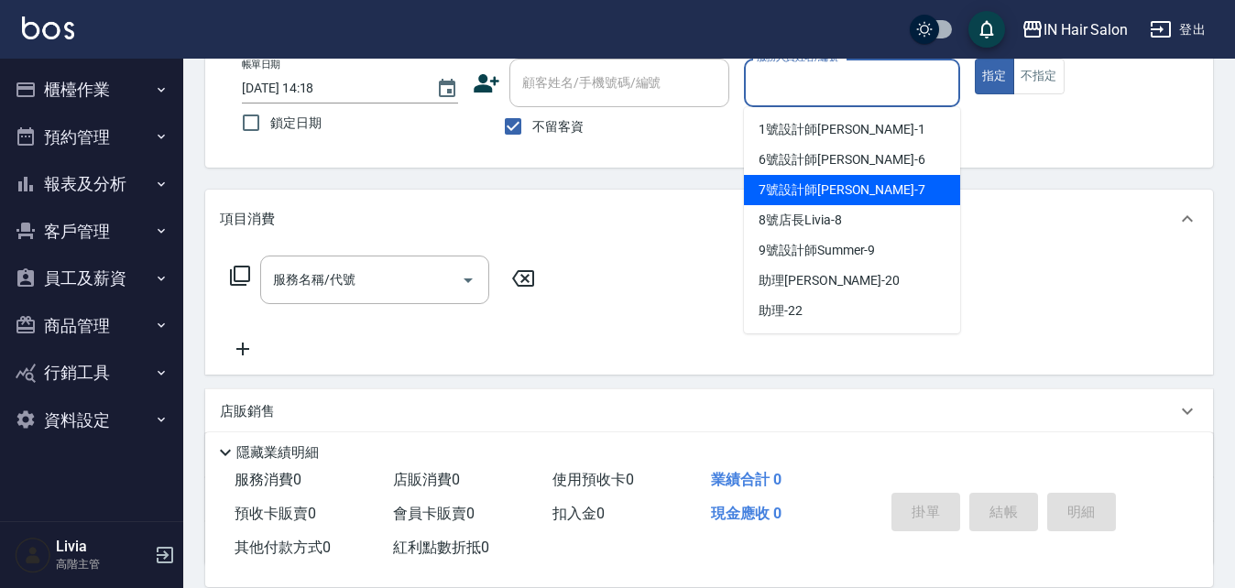
click at [771, 186] on span "7號設計師[PERSON_NAME] -7" at bounding box center [841, 189] width 167 height 19
type input "7號設計師[PERSON_NAME]-7"
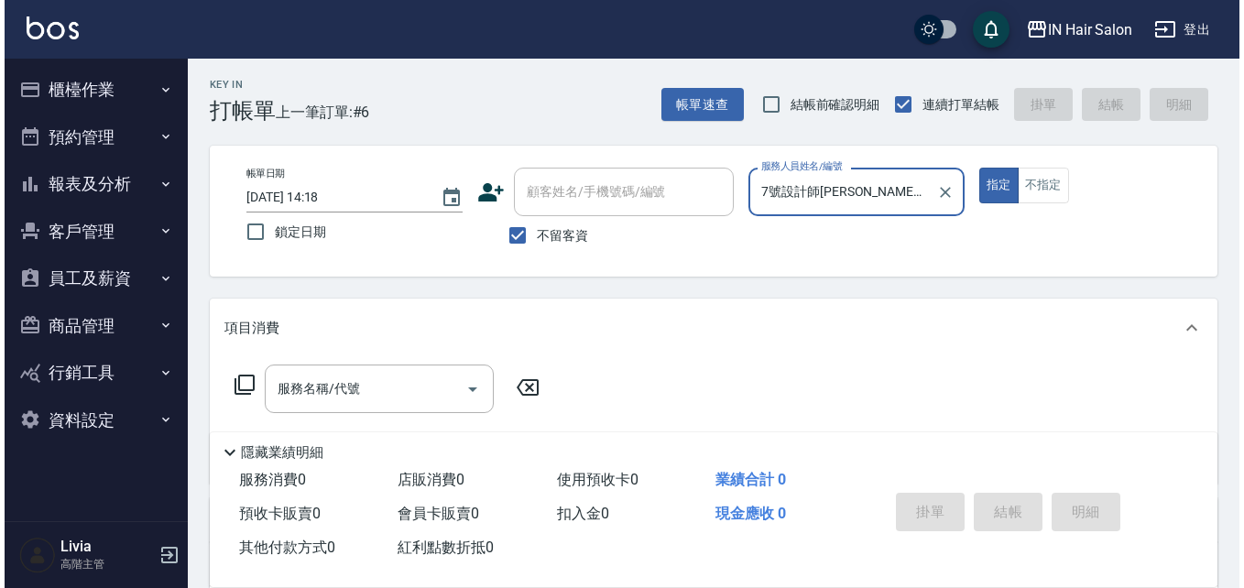
scroll to position [0, 0]
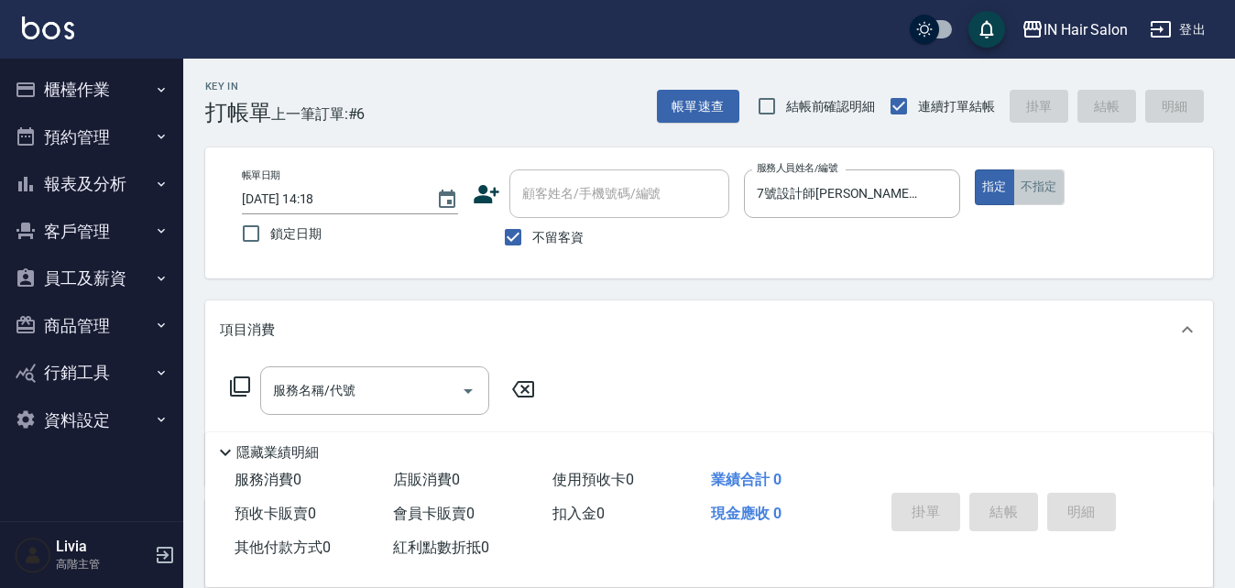
click at [1036, 191] on button "不指定" at bounding box center [1038, 187] width 51 height 36
click at [235, 382] on icon at bounding box center [240, 386] width 20 height 20
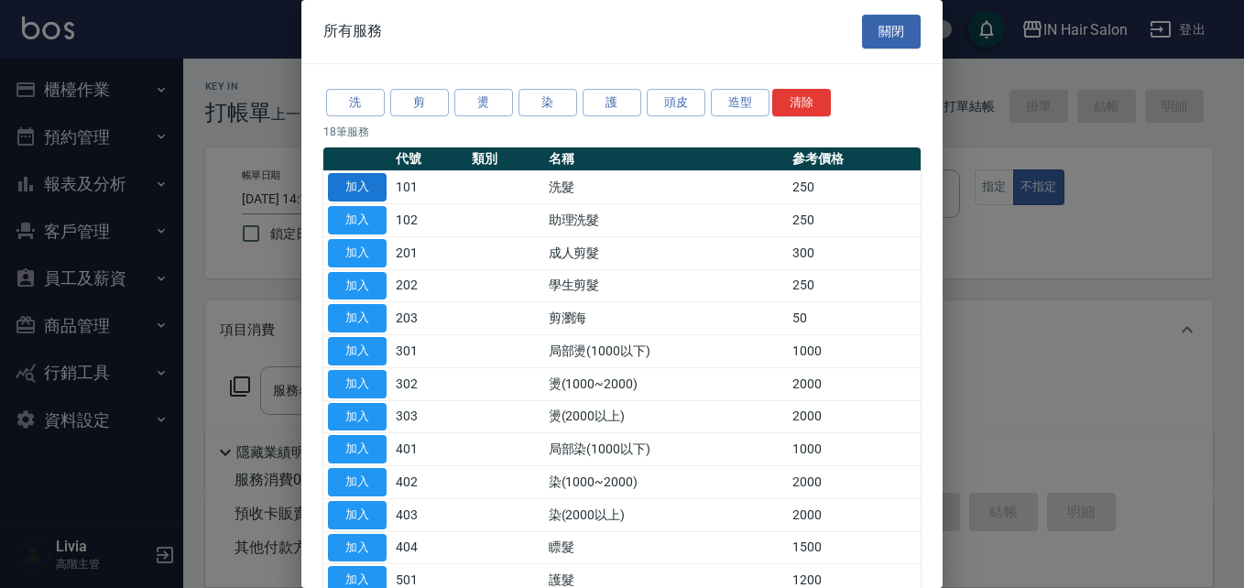
click at [371, 186] on button "加入" at bounding box center [357, 187] width 59 height 28
type input "洗髮(101)"
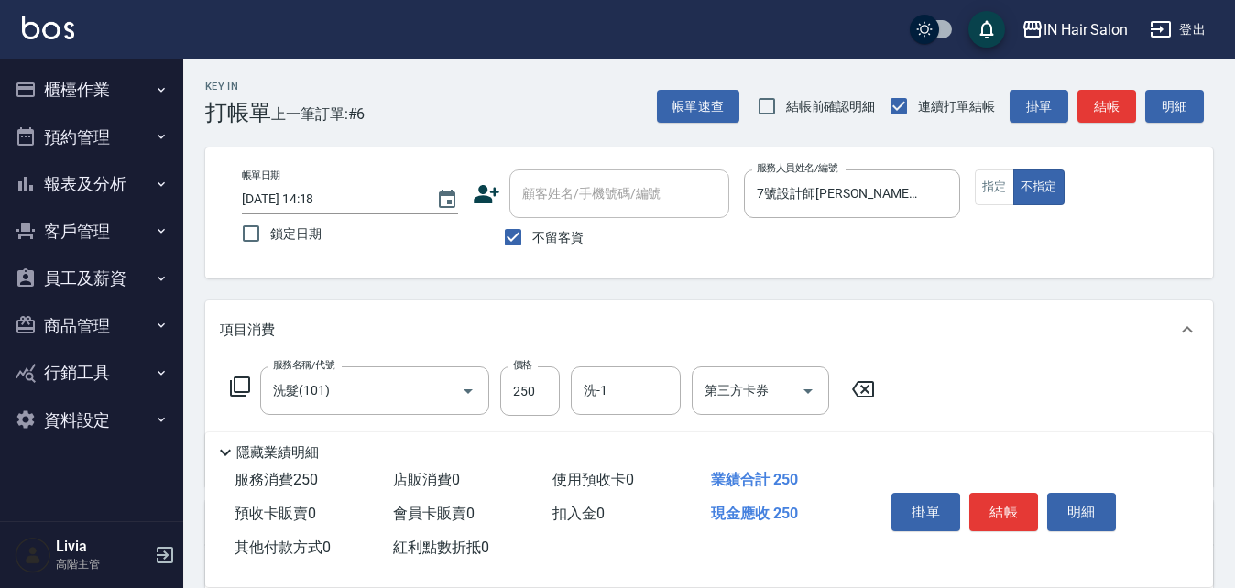
click at [244, 384] on icon at bounding box center [240, 387] width 22 height 22
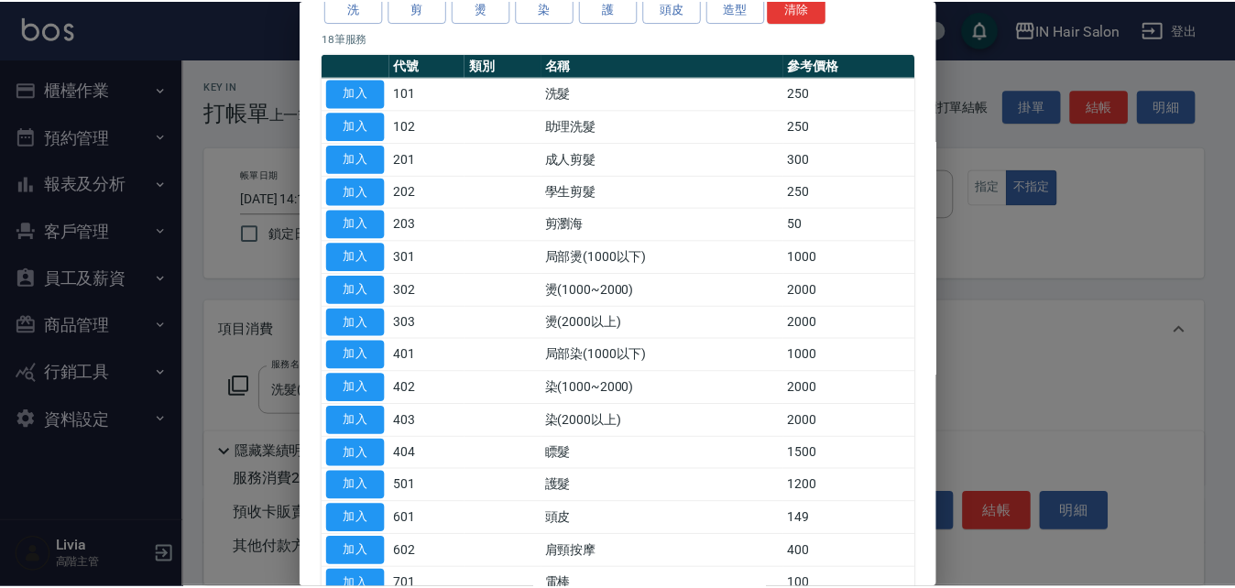
scroll to position [183, 0]
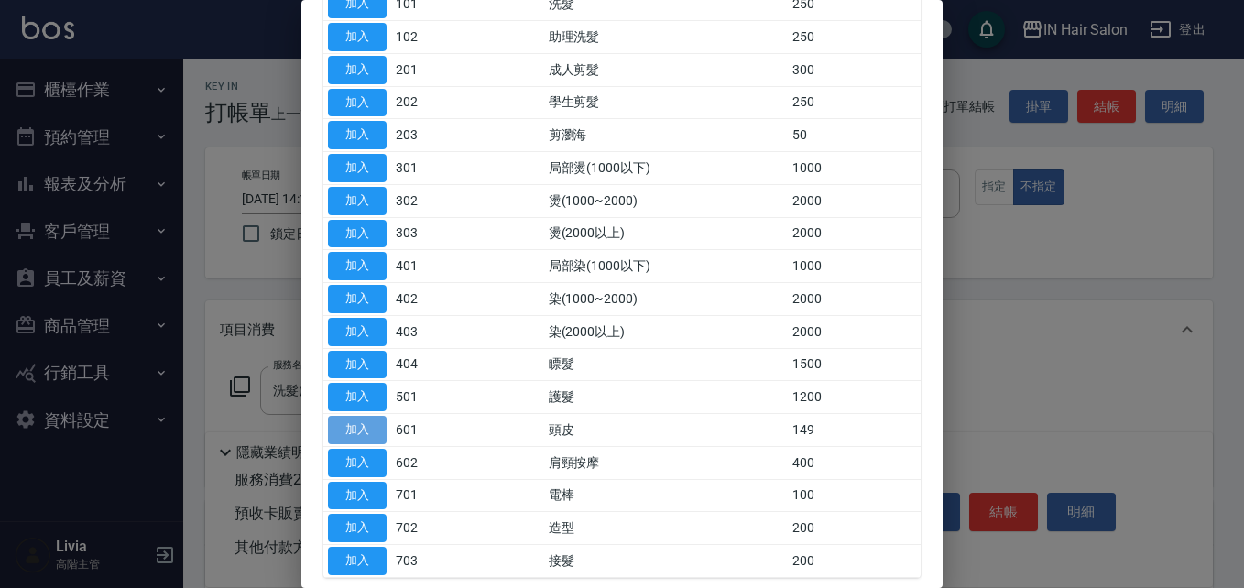
click at [363, 422] on button "加入" at bounding box center [357, 430] width 59 height 28
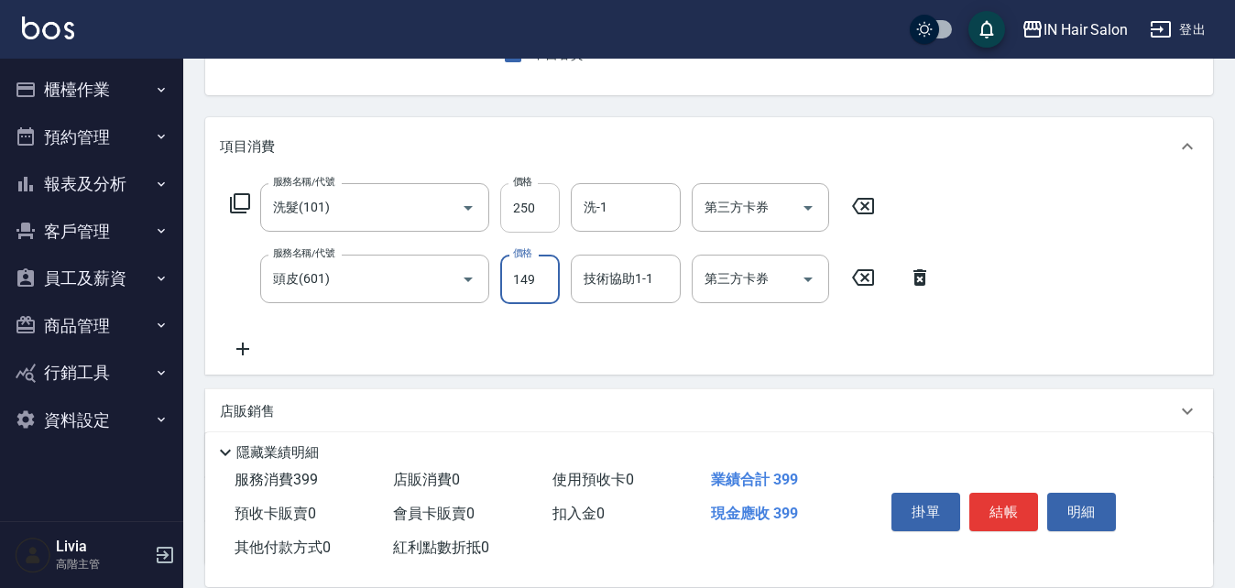
click at [552, 208] on input "250" at bounding box center [530, 207] width 60 height 49
type input "300"
drag, startPoint x: 455, startPoint y: 331, endPoint x: 487, endPoint y: 318, distance: 34.5
click at [455, 331] on div "服務名稱/代號 洗髮(101) 服務名稱/代號 價格 300 價格 洗-1 洗-1 第三方卡券 第三方卡券 服務名稱/代號 頭皮(601) 服務名稱/代號 價…" at bounding box center [581, 271] width 723 height 177
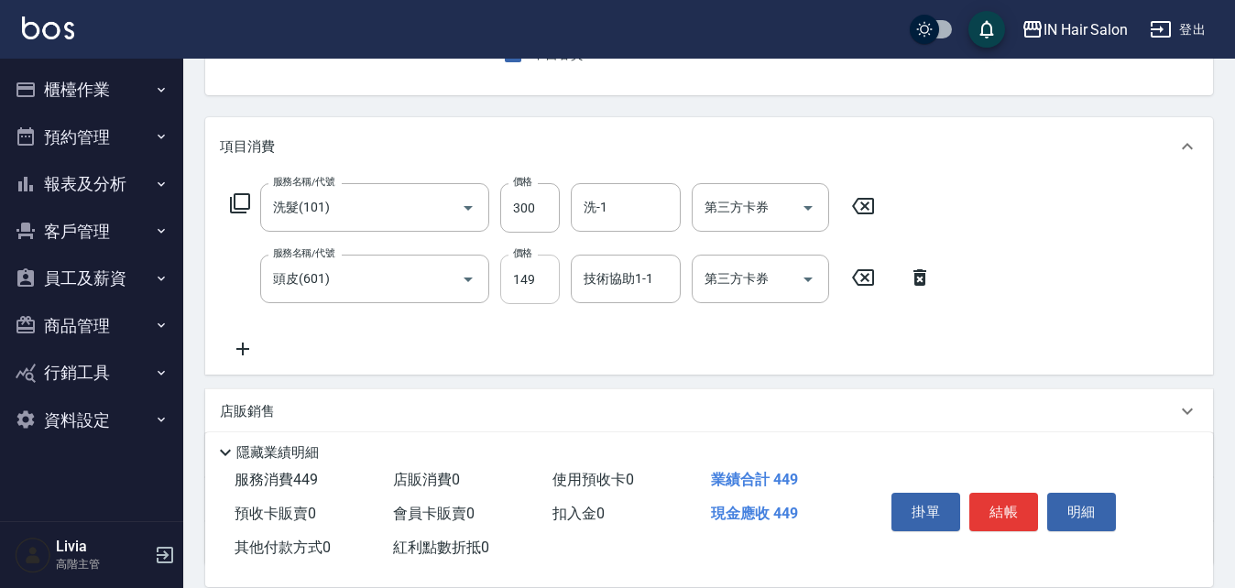
click at [538, 283] on input "149" at bounding box center [530, 279] width 60 height 49
type input "150"
click at [462, 335] on div "服務名稱/代號 洗髮(101) 服務名稱/代號 價格 300 價格 洗-1 洗-1 第三方卡券 第三方卡券 服務名稱/代號 頭皮(601) 服務名稱/代號 價…" at bounding box center [581, 271] width 723 height 177
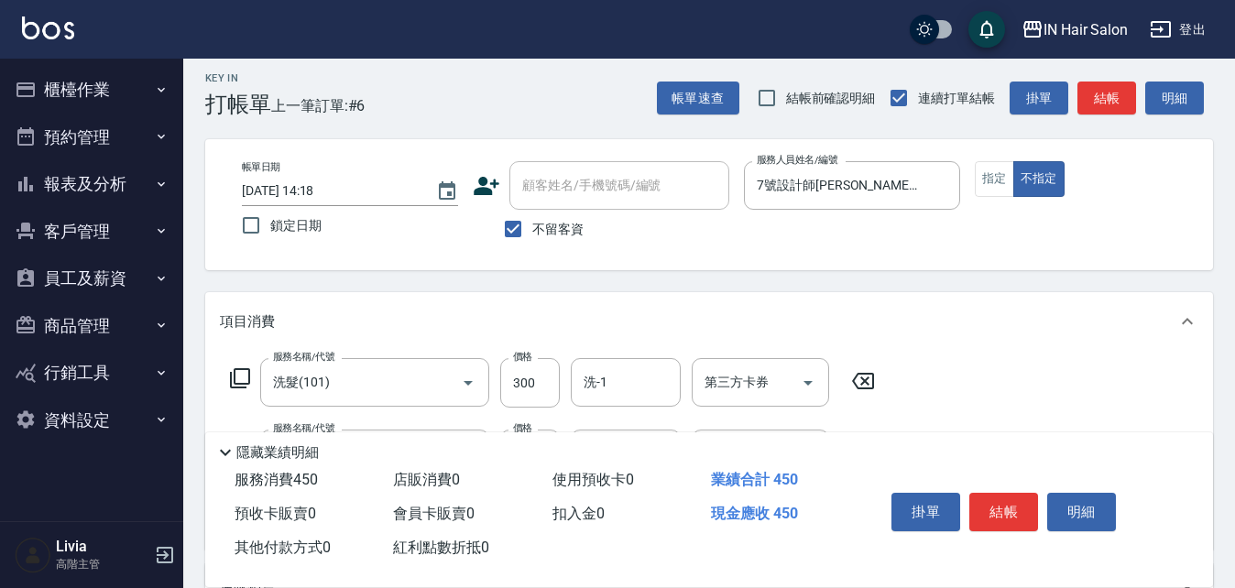
scroll to position [0, 0]
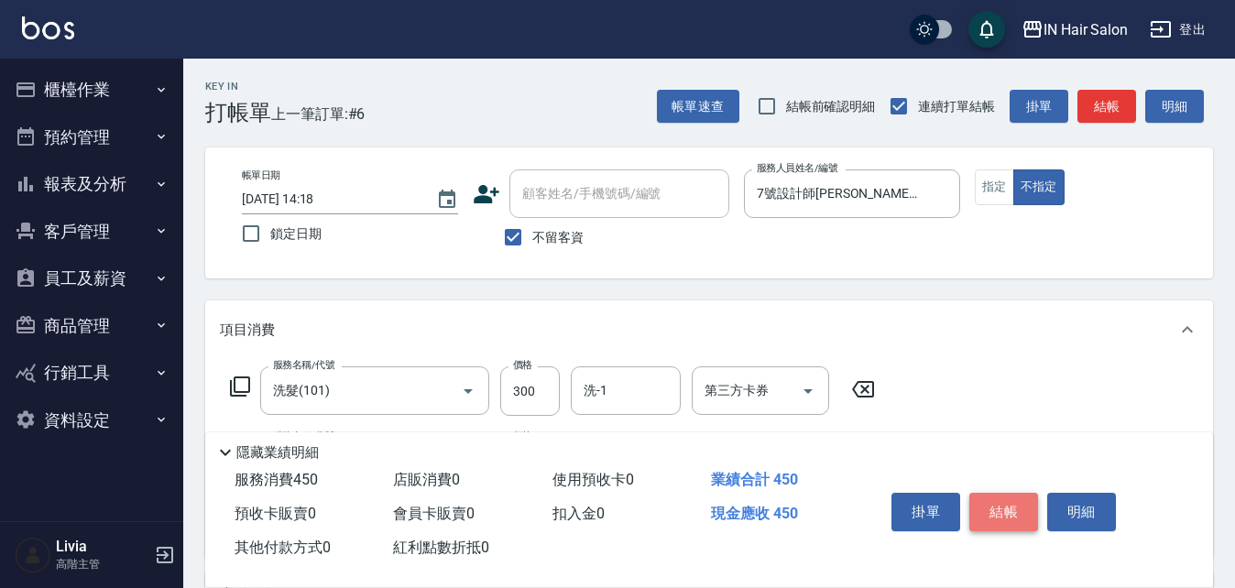
click at [999, 498] on button "結帳" at bounding box center [1003, 512] width 69 height 38
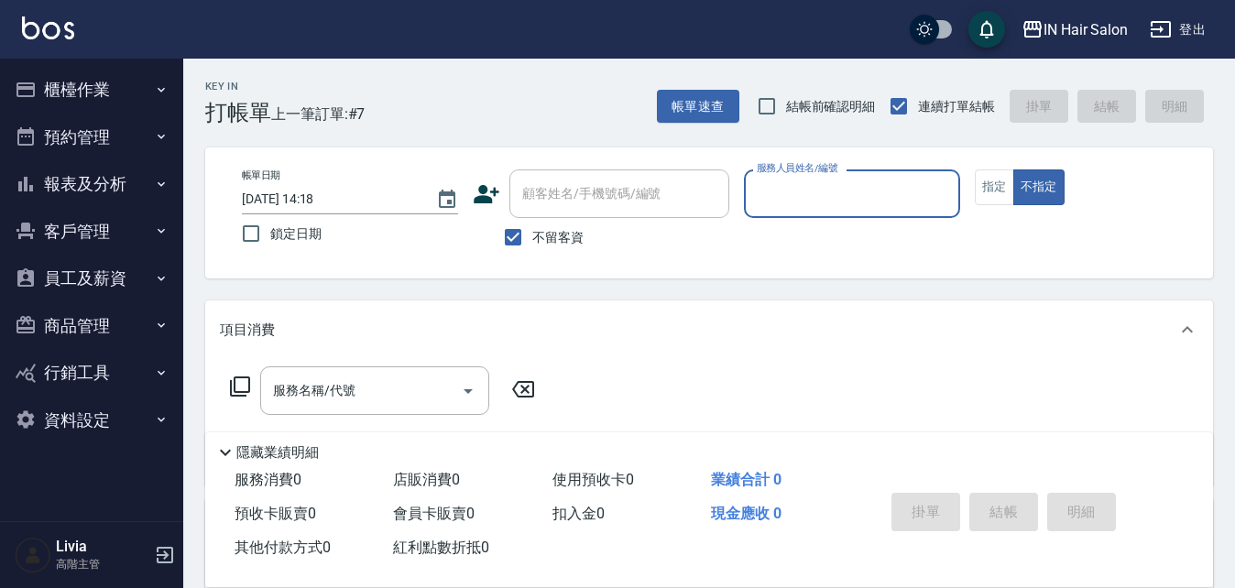
click at [91, 181] on button "報表及分析" at bounding box center [91, 184] width 169 height 48
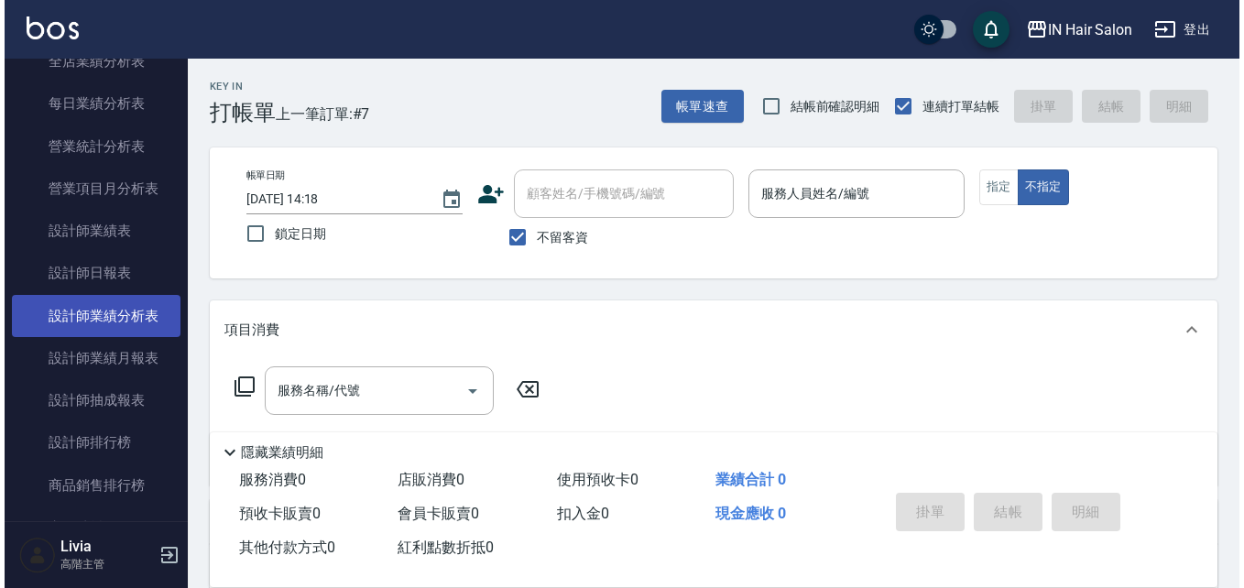
scroll to position [733, 0]
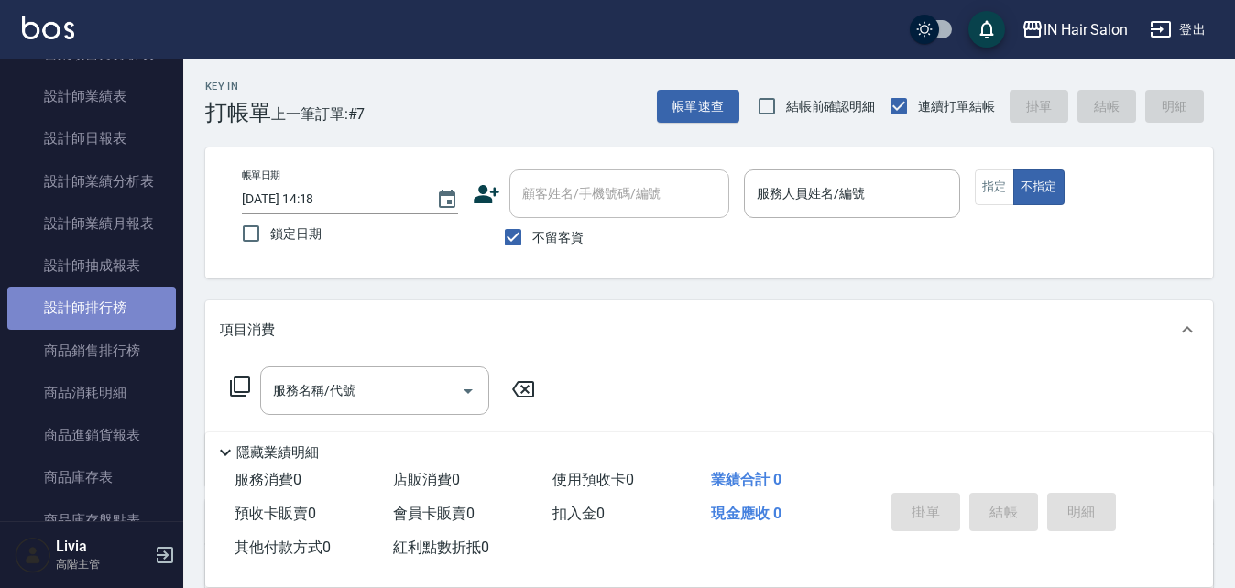
click at [114, 308] on link "設計師排行榜" at bounding box center [91, 308] width 169 height 42
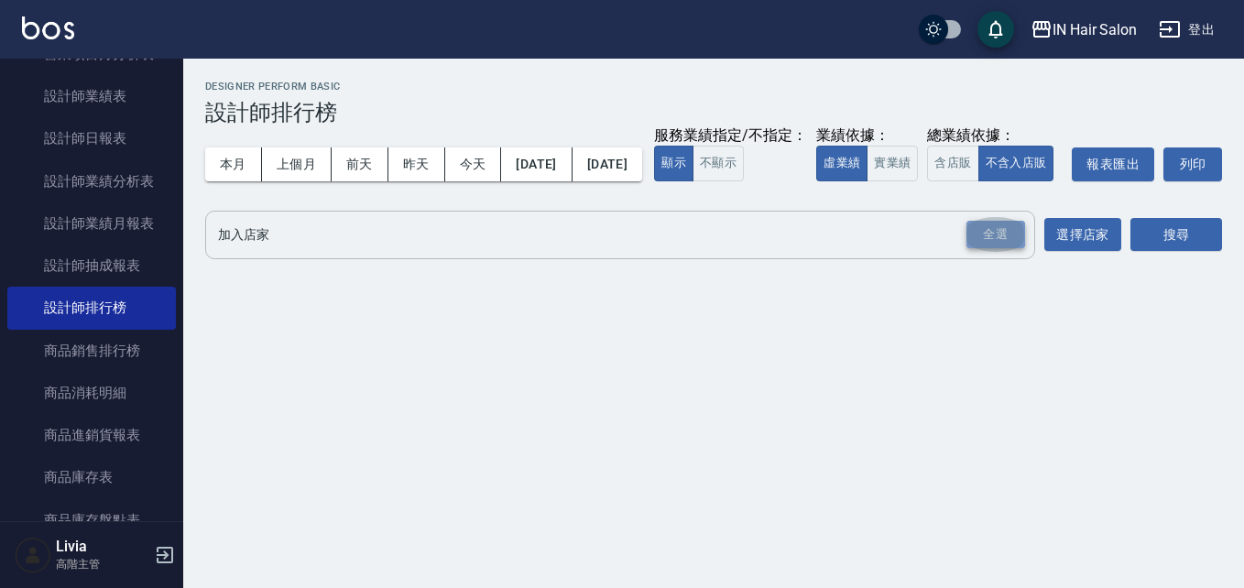
click at [998, 249] on div "全選" at bounding box center [995, 235] width 59 height 28
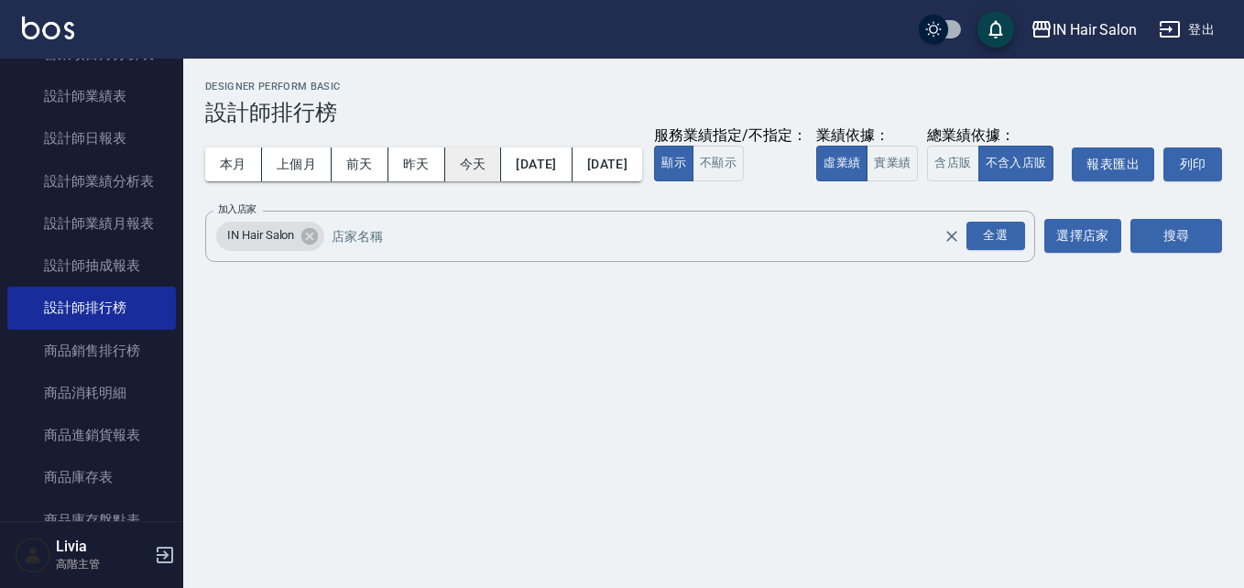
click at [474, 161] on button "今天" at bounding box center [473, 164] width 57 height 34
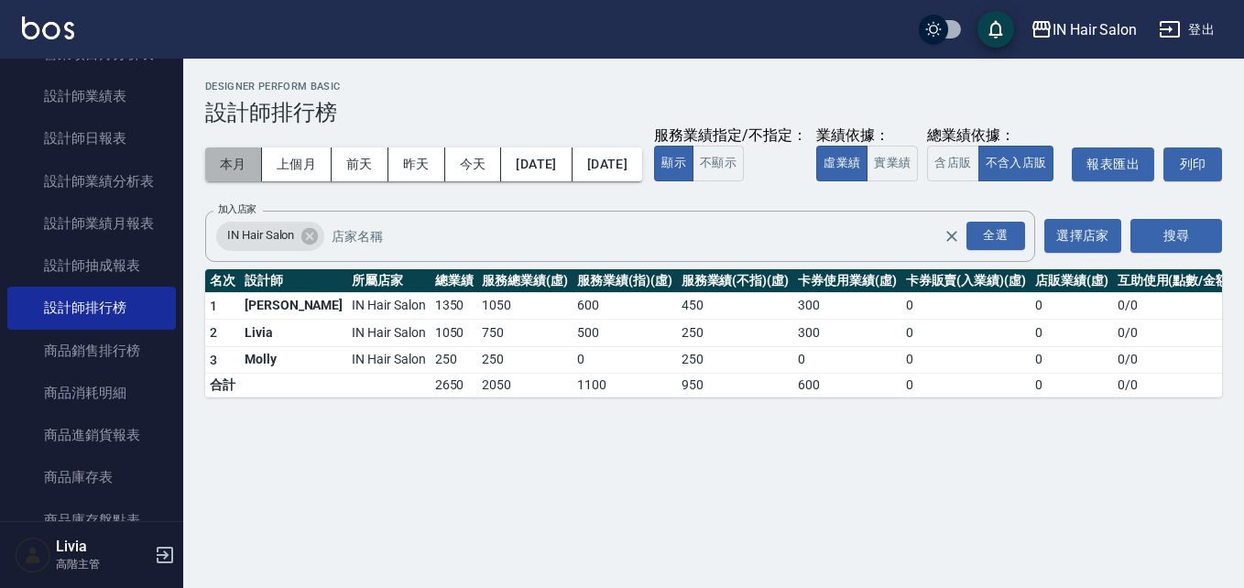
click at [233, 158] on button "本月" at bounding box center [233, 164] width 57 height 34
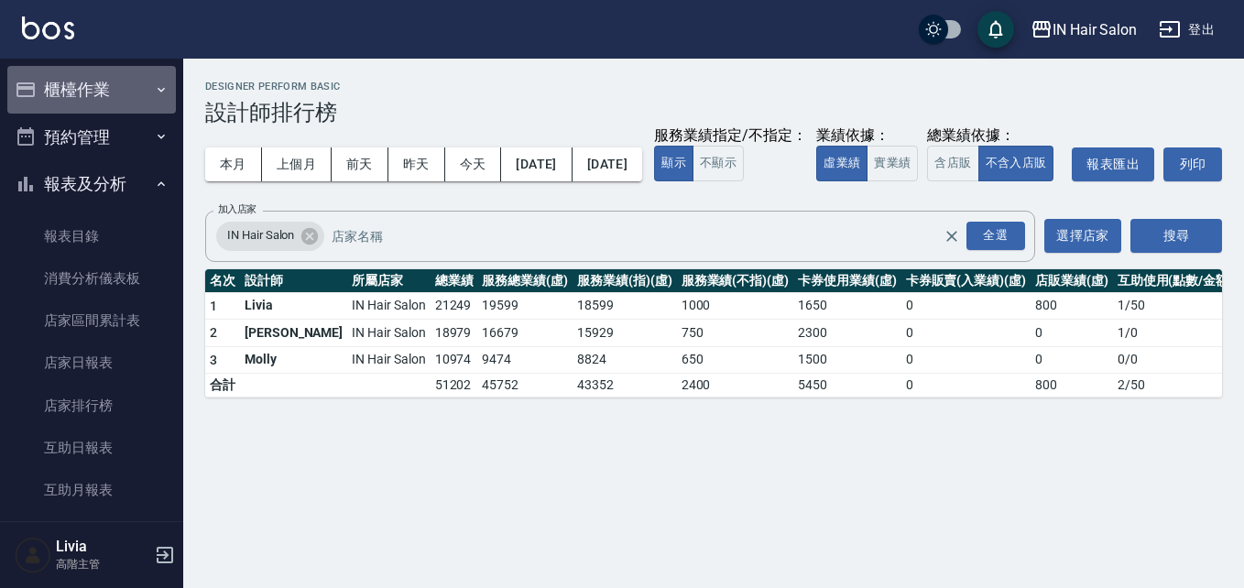
click at [93, 95] on button "櫃檯作業" at bounding box center [91, 90] width 169 height 48
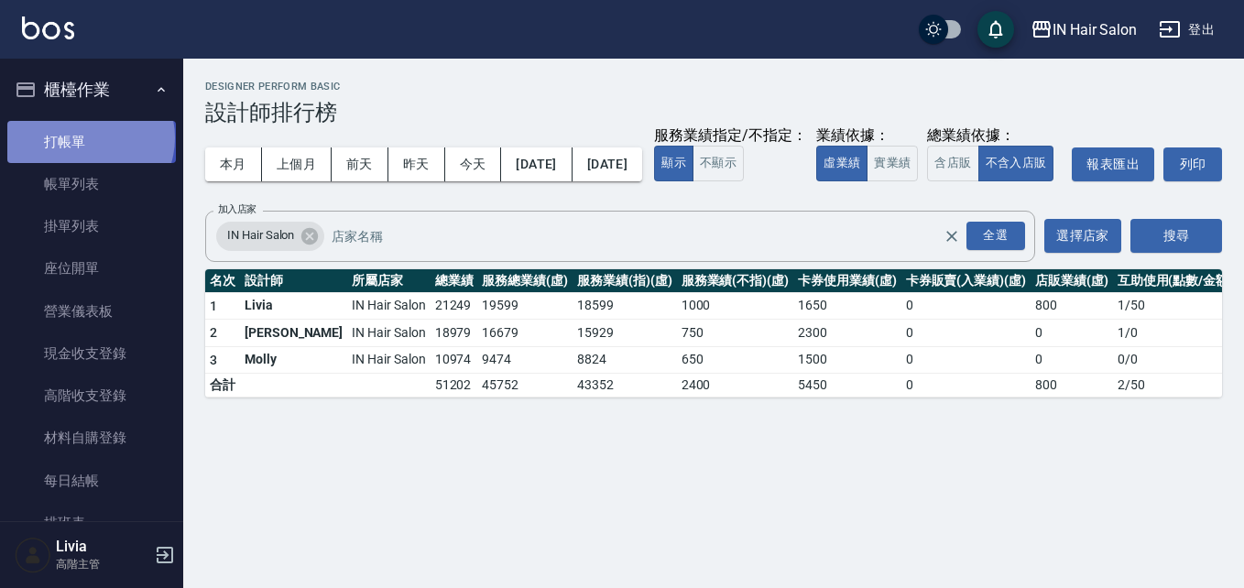
click at [89, 137] on link "打帳單" at bounding box center [91, 142] width 169 height 42
